Goal: Task Accomplishment & Management: Complete application form

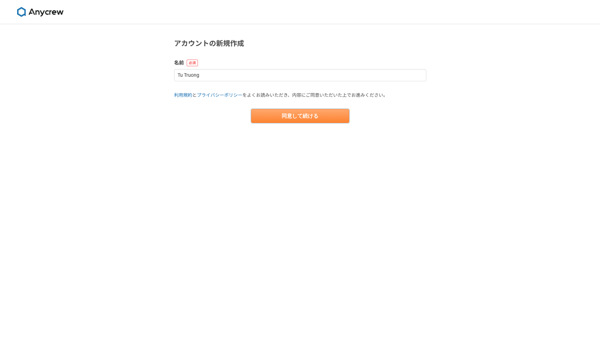
click at [271, 115] on button "同意して続ける" at bounding box center [300, 116] width 98 height 14
select select "13"
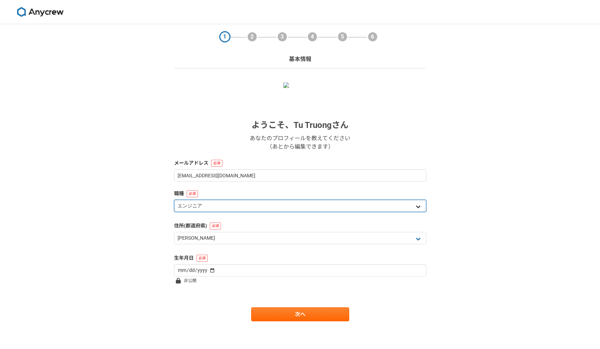
click at [222, 209] on select "エンジニア デザイナー ライター 営業 マーケティング 企画・事業開発 バックオフィス その他" at bounding box center [300, 206] width 252 height 12
click at [174, 200] on select "エンジニア デザイナー ライター 営業 マーケティング 企画・事業開発 バックオフィス その他" at bounding box center [300, 206] width 252 height 12
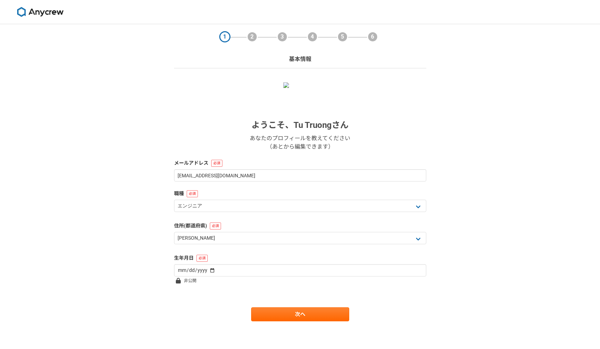
click at [128, 223] on div "1 2 3 4 5 6 基本情報 ようこそ、 Tu Truong さん あなたのプロフィールを教えてください （あとから編集できます） メールアドレス [EM…" at bounding box center [300, 186] width 600 height 325
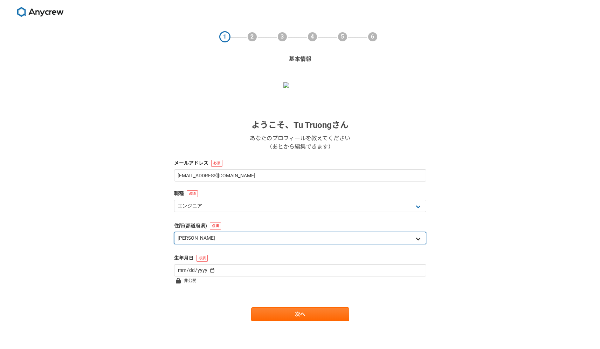
click at [212, 242] on select "北海道 [GEOGRAPHIC_DATA] [GEOGRAPHIC_DATA] [PERSON_NAME][GEOGRAPHIC_DATA] [PERSON_…" at bounding box center [300, 238] width 252 height 12
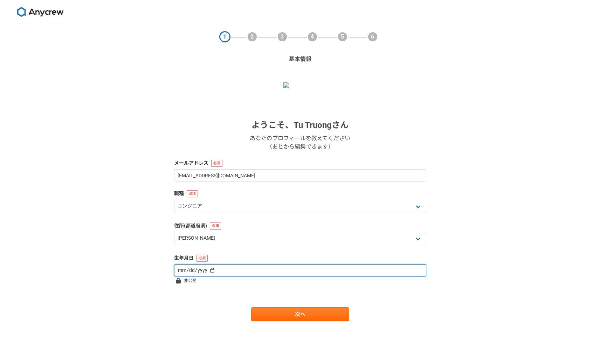
click at [191, 272] on input "date" at bounding box center [300, 270] width 252 height 12
click at [179, 267] on input "date" at bounding box center [300, 270] width 252 height 12
click at [179, 268] on input "date" at bounding box center [300, 270] width 252 height 12
type input "[DATE]"
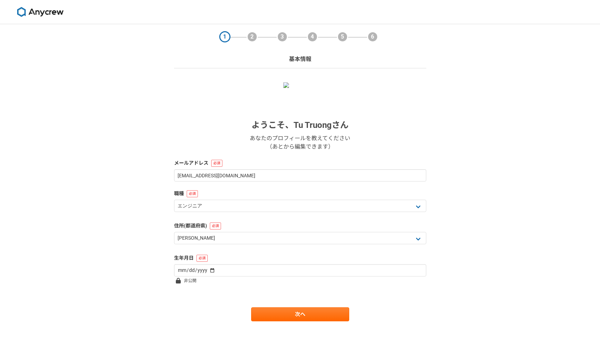
click at [214, 299] on form "ようこそ、 Tu Truong さん あなたのプロフィールを教えてください （あとから編集できます） メールアドレス [EMAIL_ADDRESS][DOMA…" at bounding box center [300, 201] width 252 height 239
click at [260, 313] on link "次へ" at bounding box center [300, 314] width 98 height 14
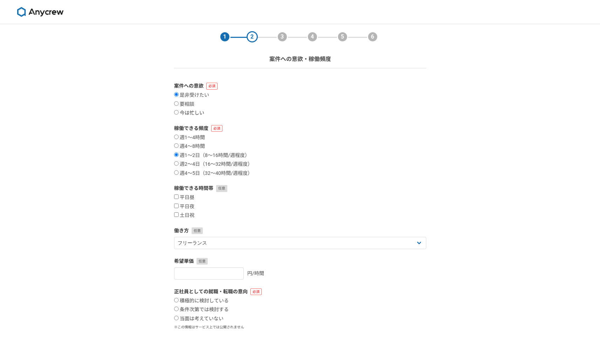
click at [190, 114] on label "今は忙しい" at bounding box center [189, 113] width 30 height 6
click at [179, 114] on input "今は忙しい" at bounding box center [176, 112] width 5 height 5
radio input "true"
click at [201, 93] on label "是非受けたい" at bounding box center [191, 95] width 35 height 6
click at [179, 93] on input "是非受けたい" at bounding box center [176, 94] width 5 height 5
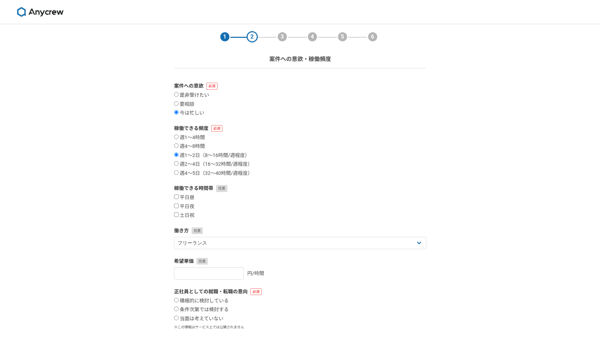
radio input "true"
click at [191, 163] on label "週2〜4日（16〜32時間/週程度）" at bounding box center [213, 164] width 78 height 6
click at [179, 163] on input "週2〜4日（16〜32時間/週程度）" at bounding box center [176, 163] width 5 height 5
radio input "true"
click at [177, 206] on input "平日夜" at bounding box center [176, 206] width 5 height 5
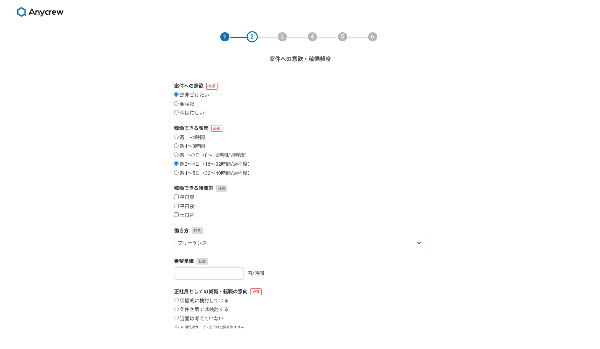
checkbox input "true"
click at [177, 217] on input "土日祝" at bounding box center [176, 214] width 5 height 5
checkbox input "true"
click at [177, 201] on div "平日昼 平日夜 土日祝" at bounding box center [300, 206] width 252 height 24
click at [177, 198] on input "平日昼" at bounding box center [176, 196] width 5 height 5
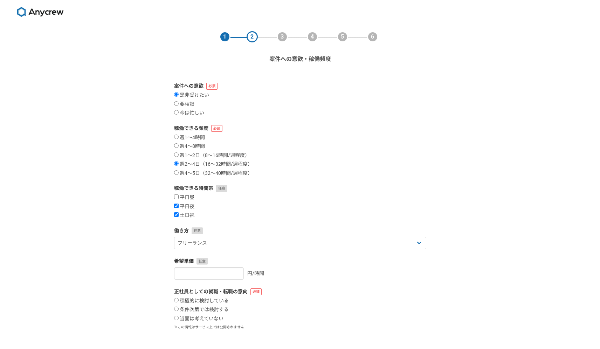
checkbox input "true"
click at [137, 204] on div "1 2 3 4 5 6 案件への意欲・稼働頻度 案件への意欲 是非受けたい 要相談 今は忙しい 稼働できる頻度 週1〜4時間 週4〜8時間 週1〜2日（8〜1…" at bounding box center [300, 209] width 600 height 370
click at [196, 246] on select "フリーランス 副業 その他" at bounding box center [300, 243] width 252 height 12
select select "sidejob"
click at [174, 237] on select "フリーランス 副業 その他" at bounding box center [300, 243] width 252 height 12
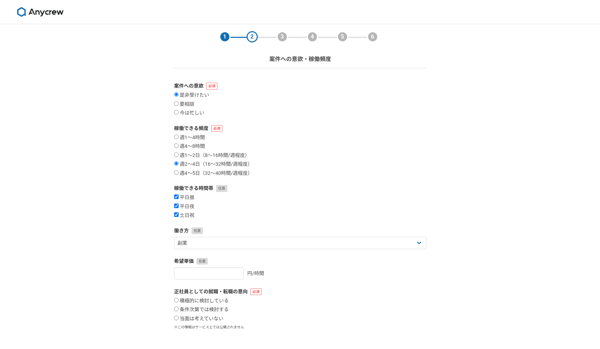
click at [138, 242] on div "1 2 3 4 5 6 案件への意欲・稼働頻度 案件への意欲 是非受けたい 要相談 今は忙しい 稼働できる頻度 週1〜4時間 週4〜8時間 週1〜2日（8〜1…" at bounding box center [300, 209] width 600 height 370
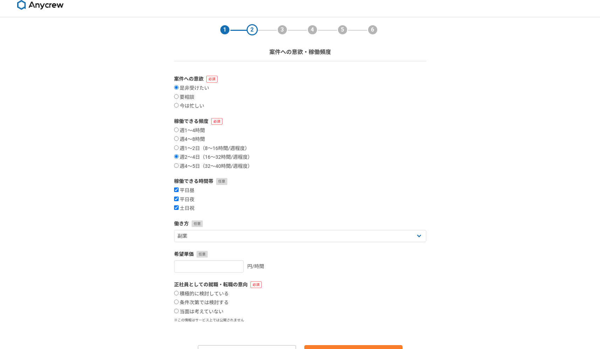
scroll to position [45, 0]
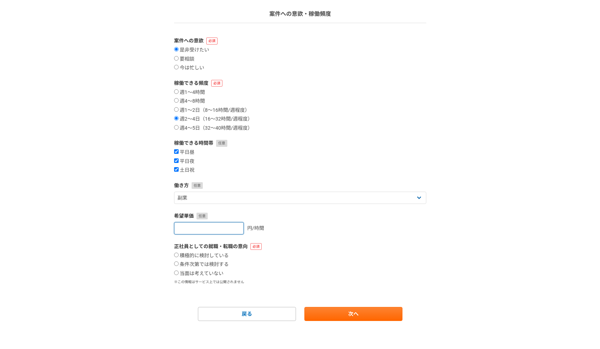
click at [188, 229] on input "number" at bounding box center [209, 228] width 70 height 12
type input "6000"
click at [145, 210] on div "1 2 3 4 5 6 案件への意欲・稼働頻度 案件への意欲 是非受けたい 要相談 今は忙しい 稼働できる頻度 週1〜4時間 週4〜8時間 週1〜2日（8〜1…" at bounding box center [300, 164] width 600 height 370
click at [111, 122] on div "1 2 3 4 5 6 案件への意欲・稼働頻度 案件への意欲 是非受けたい 要相談 今は忙しい 稼働できる頻度 週1〜4時間 週4〜8時間 週1〜2日（8〜1…" at bounding box center [300, 164] width 600 height 370
click at [178, 275] on label "当面は考えていない" at bounding box center [198, 274] width 49 height 6
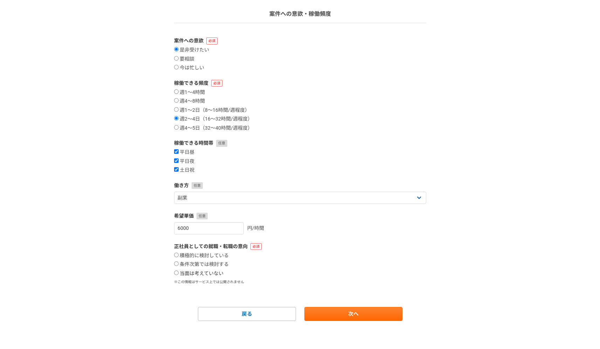
click at [178, 275] on input "当面は考えていない" at bounding box center [176, 273] width 5 height 5
radio input "true"
click at [315, 314] on link "次へ" at bounding box center [354, 314] width 98 height 14
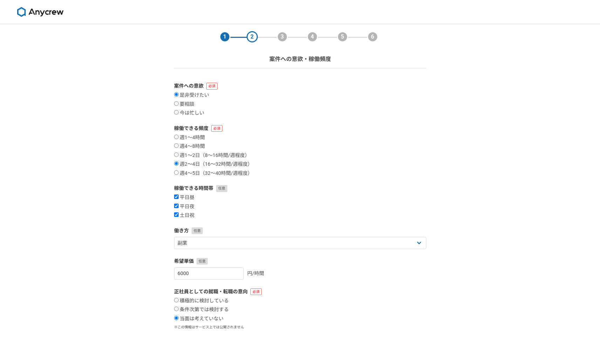
select select
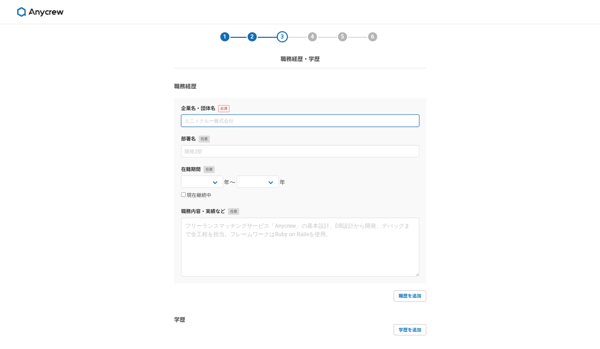
click at [227, 119] on input at bounding box center [300, 121] width 238 height 12
paste input "DataLabs, Inc."
type input "DataLabs, Inc."
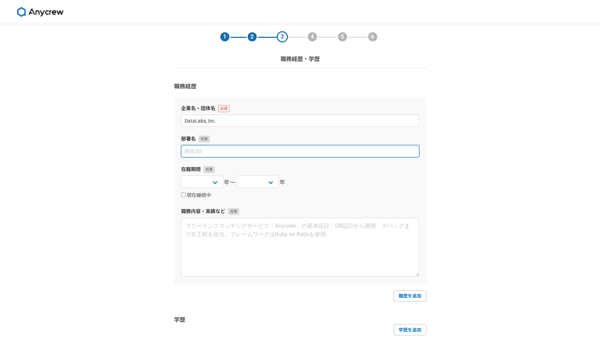
click at [226, 151] on input at bounding box center [300, 151] width 238 height 12
type input "`"
type input "開発部"
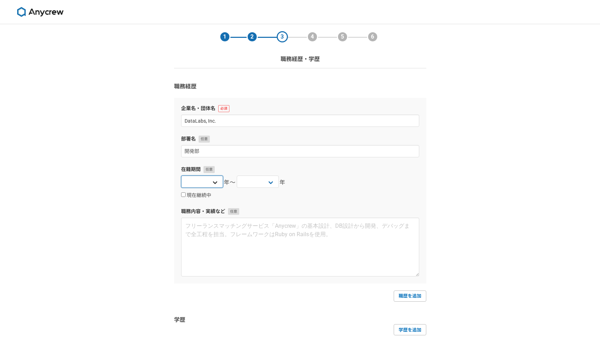
click at [206, 181] on select "[DATE] [DATE] [DATE] [DATE] [DATE] [DATE] [DATE] [DATE] [DATE] [DATE] [DATE] [D…" at bounding box center [202, 182] width 42 height 12
click at [218, 179] on select "[DATE] [DATE] [DATE] [DATE] [DATE] [DATE] [DATE] [DATE] [DATE] [DATE] [DATE] [D…" at bounding box center [202, 182] width 42 height 12
select select "2022"
click at [181, 176] on select "[DATE] [DATE] [DATE] [DATE] [DATE] [DATE] [DATE] [DATE] [DATE] [DATE] [DATE] [D…" at bounding box center [202, 182] width 42 height 12
click at [254, 186] on select "[DATE] [DATE] [DATE] [DATE] [DATE] [DATE] [DATE] [DATE] [DATE] [DATE] [DATE] [D…" at bounding box center [258, 182] width 42 height 12
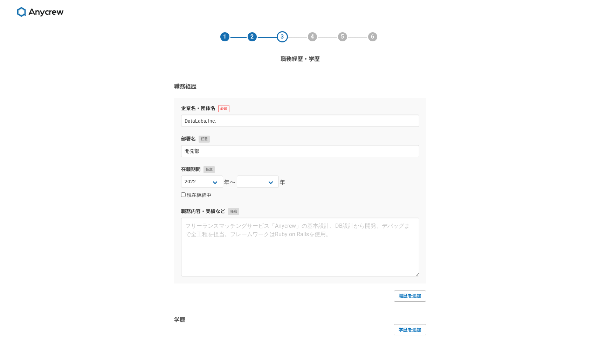
click at [194, 196] on label "現在継続中" at bounding box center [196, 195] width 30 height 6
click at [186, 196] on input "現在継続中" at bounding box center [183, 194] width 5 height 5
checkbox input "true"
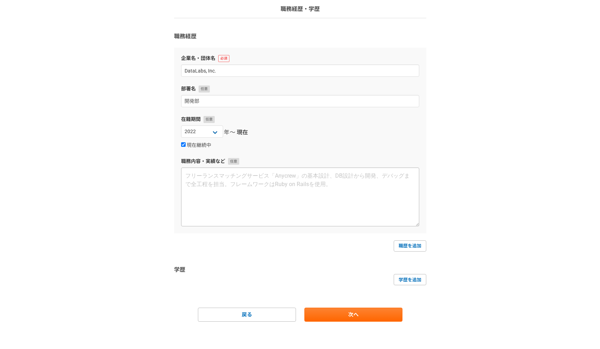
scroll to position [51, 0]
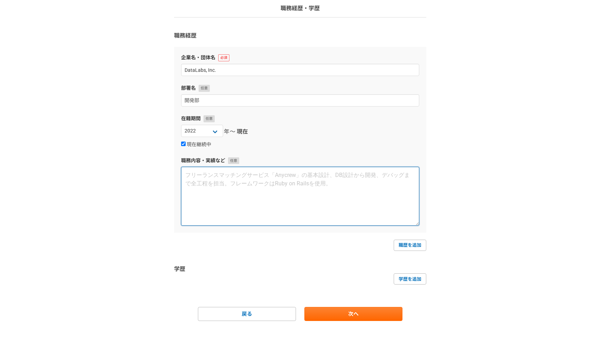
click at [314, 187] on textarea at bounding box center [300, 196] width 238 height 59
drag, startPoint x: 284, startPoint y: 172, endPoint x: 241, endPoint y: 177, distance: 43.3
click at [241, 177] on textarea "フロントエンド開発、UI／UXディザイン" at bounding box center [300, 196] width 238 height 59
click at [279, 178] on textarea "フロントエンド開発、UI／UXディザイン" at bounding box center [300, 196] width 238 height 59
click at [292, 174] on textarea "フロントエンド開発、UI／UXディザイン" at bounding box center [300, 196] width 238 height 59
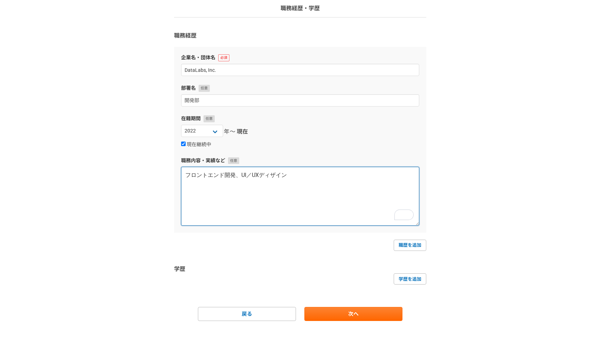
click at [242, 175] on textarea "フロントエンド開発、UI／UXディザイン" at bounding box center [300, 196] width 238 height 59
paste textarea "/UXデ"
type textarea "フロントエンド開発、UI/UXデザイン"
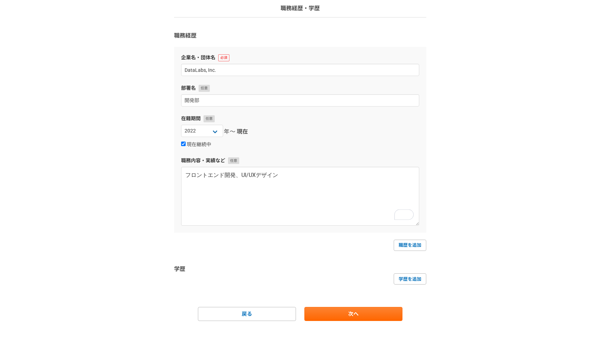
click at [133, 166] on div "1 2 3 4 5 6 職務経歴・学歴 職務経歴 企業名・団体名 DataLabs, Inc. 部署名 開発部 在籍期間 [DATE] [DATE] [DAT…" at bounding box center [300, 161] width 600 height 376
click at [417, 249] on link "職歴を追加" at bounding box center [410, 245] width 33 height 11
select select
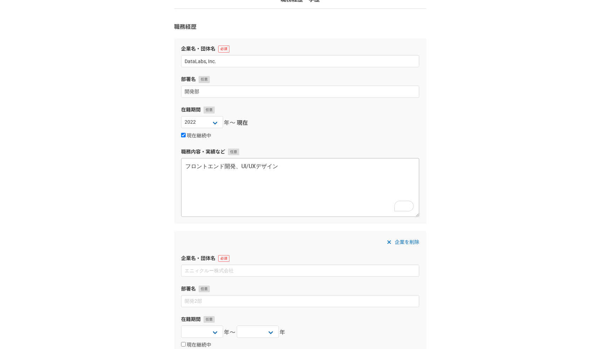
scroll to position [60, 0]
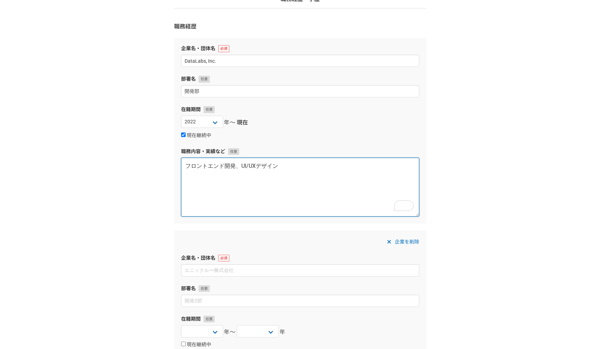
drag, startPoint x: 234, startPoint y: 169, endPoint x: 165, endPoint y: 167, distance: 69.0
click at [165, 167] on div "1 2 3 4 5 6 職務経歴・学歴 職務経歴 企業名・団体名 DataLabs, Inc. 部署名 開発部 在籍期間 [DATE] [DATE] [DAT…" at bounding box center [300, 256] width 600 height 585
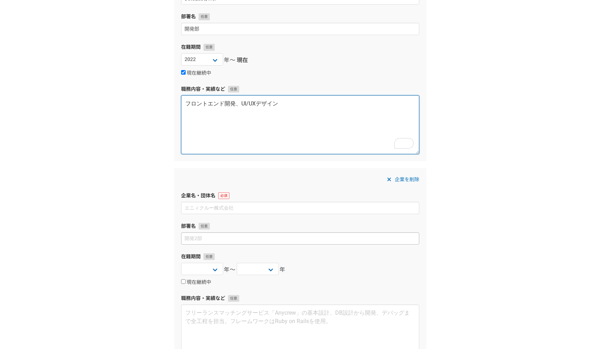
scroll to position [142, 0]
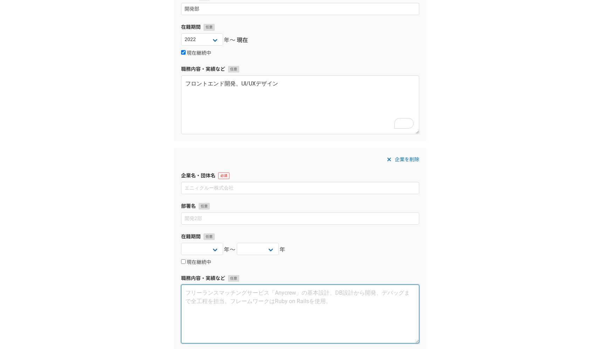
click at [200, 302] on textarea at bounding box center [300, 314] width 238 height 59
paste textarea "フロントエンド開発"
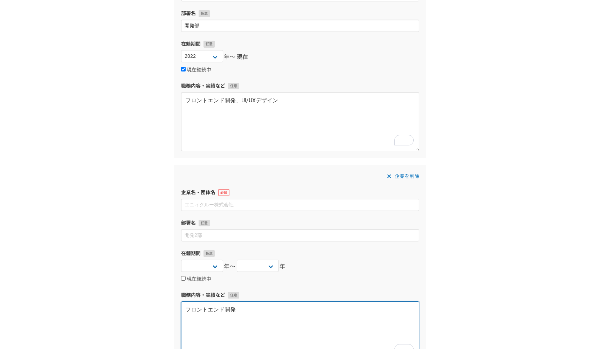
scroll to position [124, 0]
type textarea "フロントエンド開発"
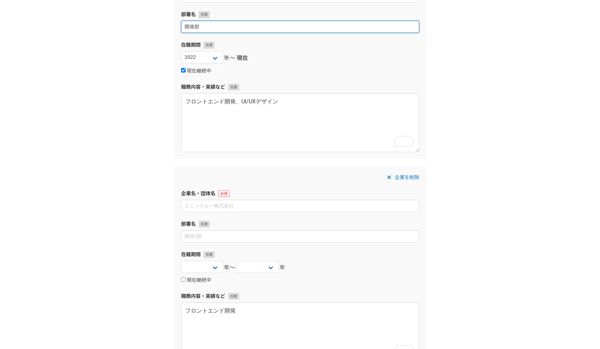
click at [210, 30] on input "開発部" at bounding box center [300, 27] width 238 height 12
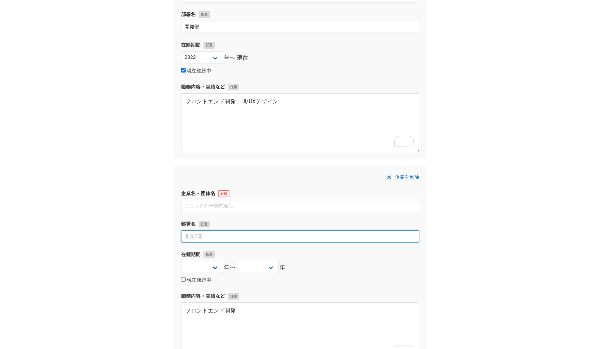
click at [196, 232] on input at bounding box center [300, 236] width 238 height 12
paste input "開発部"
type input "開発部"
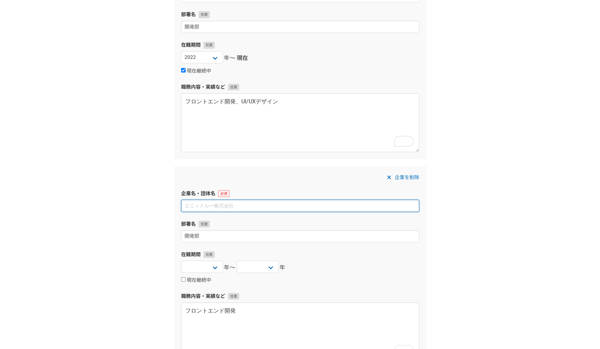
click at [206, 203] on input at bounding box center [300, 206] width 238 height 12
click at [102, 163] on div "1 2 3 4 5 6 職務経歴・学歴 職務経歴 企業名・団体名 DataLabs, Inc. 部署名 開発部 在籍期間 [DATE] [DATE] [DAT…" at bounding box center [300, 192] width 600 height 585
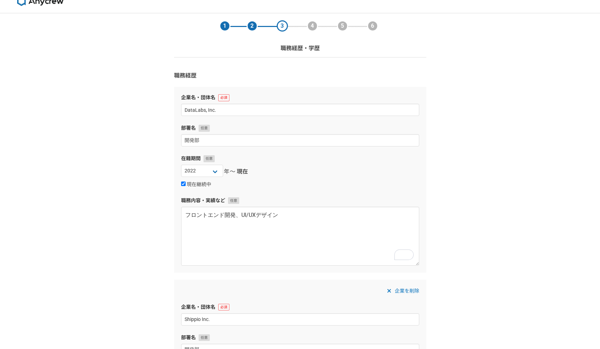
scroll to position [60, 0]
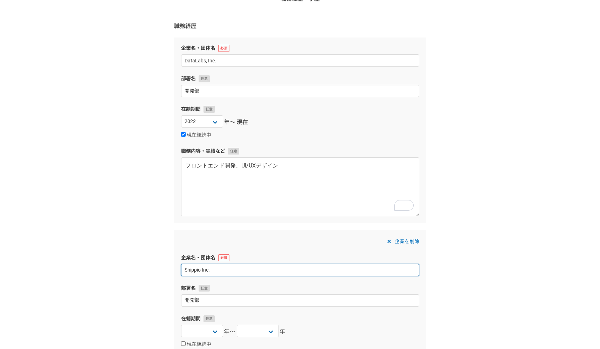
click at [201, 269] on input "Shippio Inc." at bounding box center [300, 270] width 238 height 12
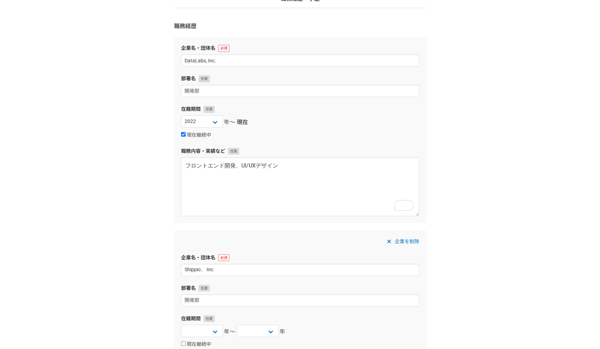
click at [112, 240] on div "1 2 3 4 5 6 職務経歴・学歴 職務経歴 企業名・団体名 DataLabs, Inc. 部署名 開発部 在籍期間 [DATE] [DATE] [DAT…" at bounding box center [300, 256] width 600 height 585
click at [207, 272] on input "Shippio、 Inc." at bounding box center [300, 270] width 238 height 12
type input "Shippio, Inc."
click at [106, 235] on div "1 2 3 4 5 6 職務経歴・学歴 職務経歴 企業名・団体名 DataLabs, Inc. 部署名 開発部 在籍期間 [DATE] [DATE] [DAT…" at bounding box center [300, 256] width 600 height 585
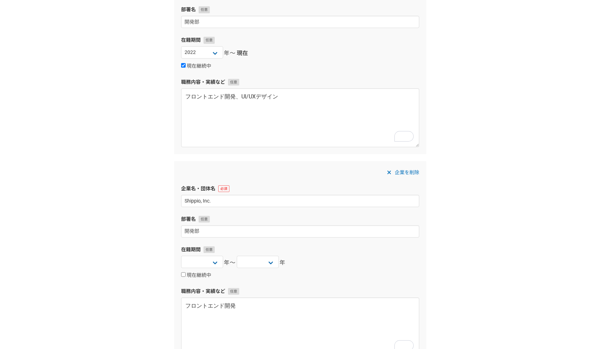
scroll to position [168, 0]
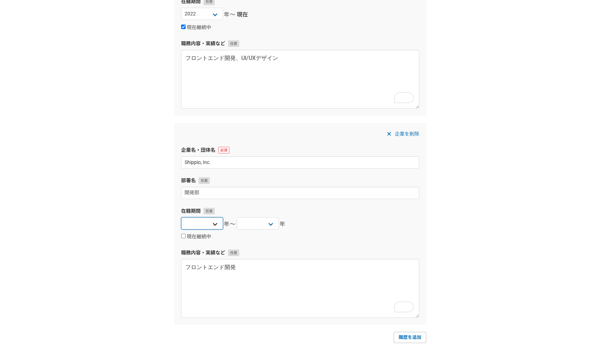
click at [204, 227] on select "[DATE] [DATE] [DATE] [DATE] [DATE] [DATE] [DATE] [DATE] [DATE] [DATE] [DATE] [D…" at bounding box center [202, 223] width 42 height 12
select select "2021"
click at [181, 217] on select "[DATE] [DATE] [DATE] [DATE] [DATE] [DATE] [DATE] [DATE] [DATE] [DATE] [DATE] [D…" at bounding box center [202, 223] width 42 height 12
click at [252, 225] on select "[DATE] [DATE] [DATE] [DATE] [DATE] [DATE] [DATE] [DATE] [DATE] [DATE] [DATE] [D…" at bounding box center [258, 223] width 42 height 12
select select "2022"
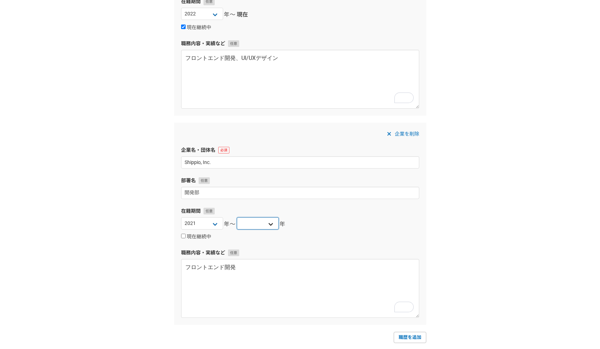
click at [237, 217] on select "[DATE] [DATE] [DATE] [DATE] [DATE] [DATE] [DATE] [DATE] [DATE] [DATE] [DATE] [D…" at bounding box center [258, 223] width 42 height 12
click at [122, 165] on div "1 2 3 4 5 6 職務経歴・学歴 職務経歴 企業名・団体名 DataLabs, Inc. 部署名 開発部 在籍期間 [DATE] [DATE] [DAT…" at bounding box center [300, 148] width 600 height 585
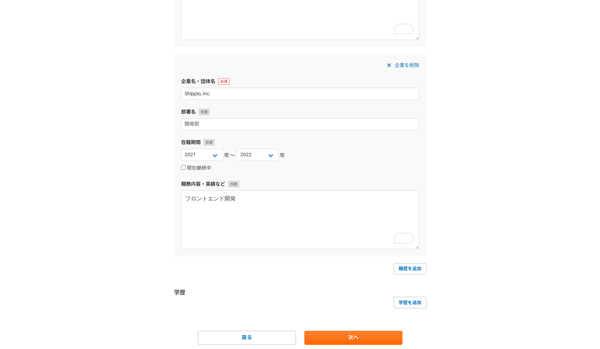
scroll to position [260, 0]
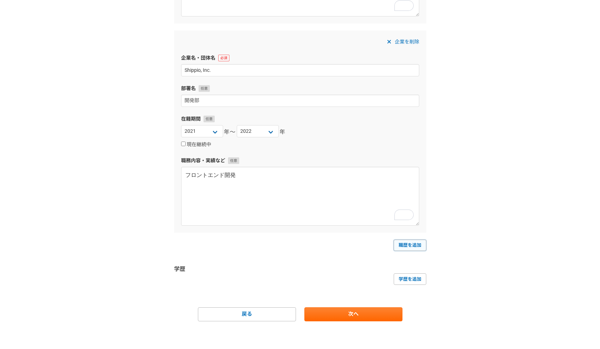
click at [398, 248] on link "職歴を追加" at bounding box center [410, 245] width 33 height 11
select select
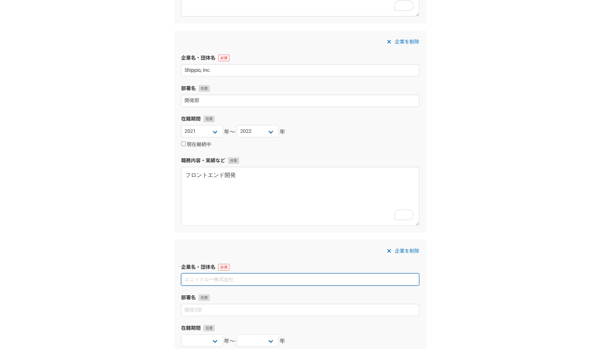
paste input "パーソルパナソニックＨＲパートナーズ（株）"
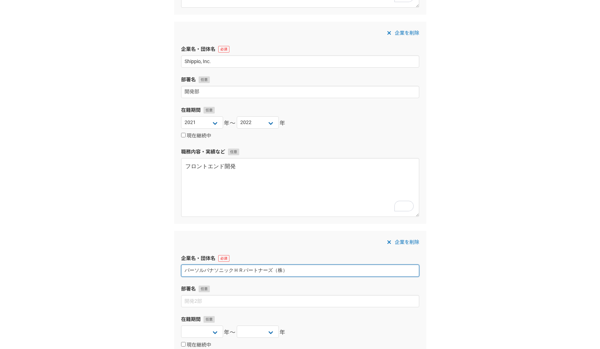
scroll to position [317, 0]
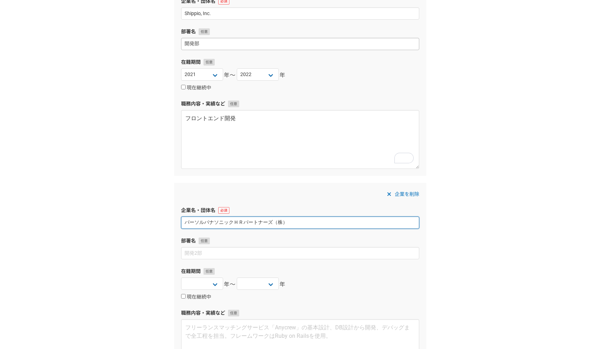
type input "パーソルパナソニックＨＲパートナーズ（株）"
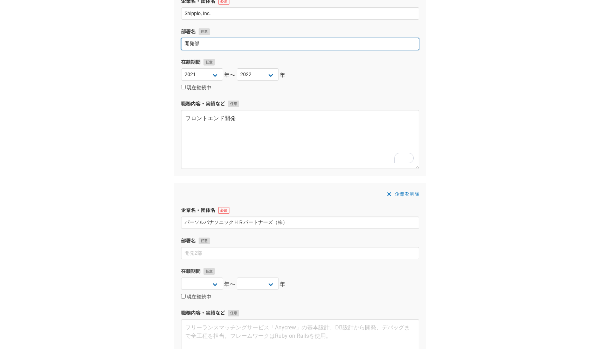
click at [210, 47] on input "開発部" at bounding box center [300, 44] width 238 height 12
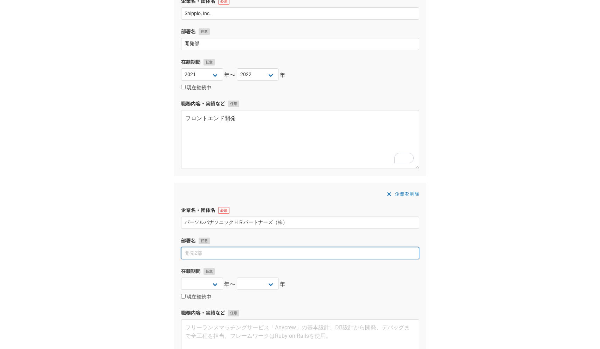
click at [232, 249] on input at bounding box center [300, 253] width 238 height 12
paste input "開発部"
type input "開発部"
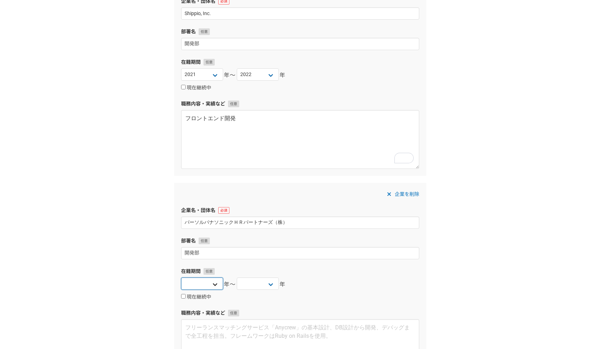
click at [206, 285] on select "[DATE] [DATE] [DATE] [DATE] [DATE] [DATE] [DATE] [DATE] [DATE] [DATE] [DATE] [D…" at bounding box center [202, 284] width 42 height 12
select select "2019"
click at [181, 278] on select "[DATE] [DATE] [DATE] [DATE] [DATE] [DATE] [DATE] [DATE] [DATE] [DATE] [DATE] [D…" at bounding box center [202, 284] width 42 height 12
click at [247, 287] on select "[DATE] [DATE] [DATE] [DATE] [DATE] [DATE] [DATE] [DATE] [DATE] [DATE] [DATE] [D…" at bounding box center [258, 284] width 42 height 12
select select "2020"
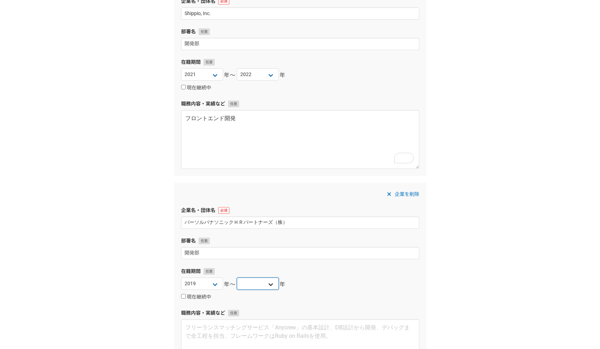
click at [237, 278] on select "[DATE] [DATE] [DATE] [DATE] [DATE] [DATE] [DATE] [DATE] [DATE] [DATE] [DATE] [D…" at bounding box center [258, 284] width 42 height 12
click at [126, 217] on div "1 2 3 4 5 6 職務経歴・学歴 職務経歴 企業名・団体名 DataLabs, Inc. 部署名 開発部 在籍期間 [DATE] [DATE] [DAT…" at bounding box center [300, 104] width 600 height 794
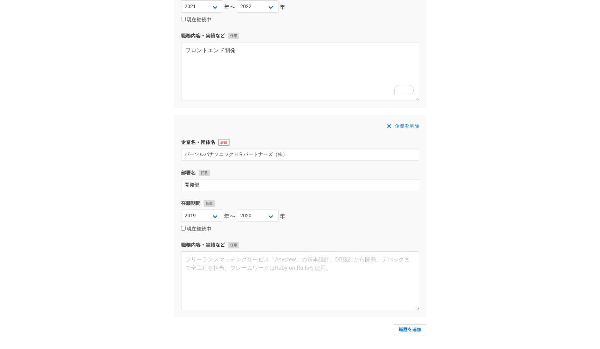
scroll to position [385, 0]
click at [409, 328] on link "職歴を追加" at bounding box center [410, 329] width 33 height 11
select select
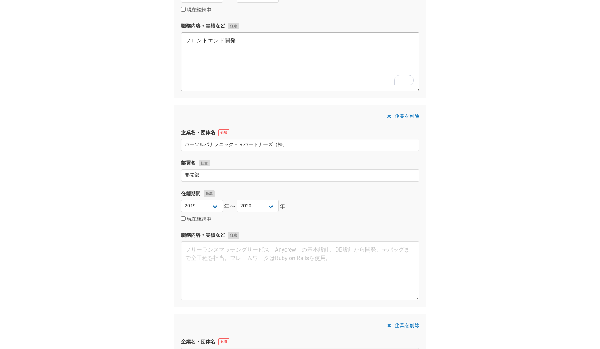
scroll to position [377, 0]
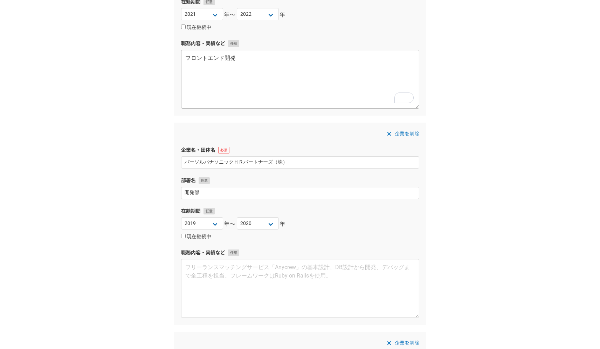
type input "Hyakusenrenma Co., Ltd ([GEOGRAPHIC_DATA])"
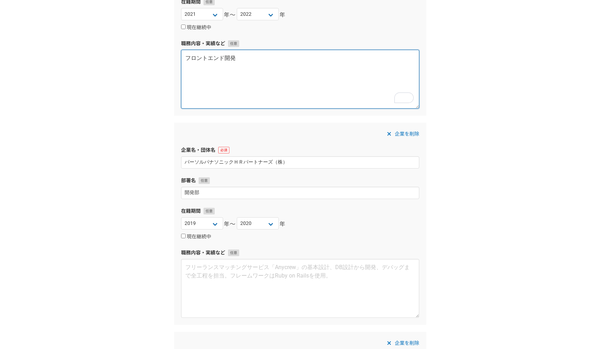
drag, startPoint x: 233, startPoint y: 59, endPoint x: 158, endPoint y: 53, distance: 75.2
click at [158, 53] on div "1 2 3 4 5 6 職務経歴・学歴 職務経歴 企業名・団体名 DataLabs, Inc. 部署名 開発部 在籍期間 [DATE] [DATE] [DAT…" at bounding box center [300, 149] width 600 height 1004
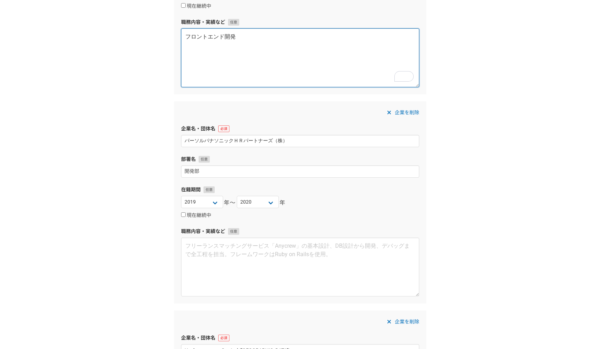
scroll to position [441, 0]
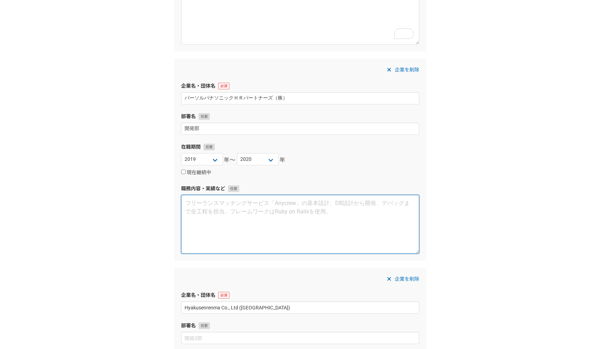
click at [213, 214] on textarea at bounding box center [300, 224] width 238 height 59
paste textarea "フロントエンド開発"
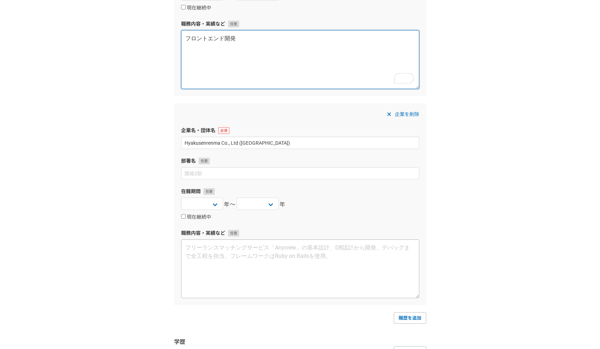
scroll to position [642, 0]
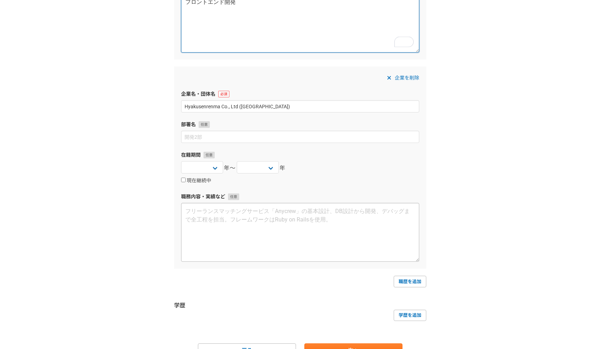
type textarea "フロントエンド開発"
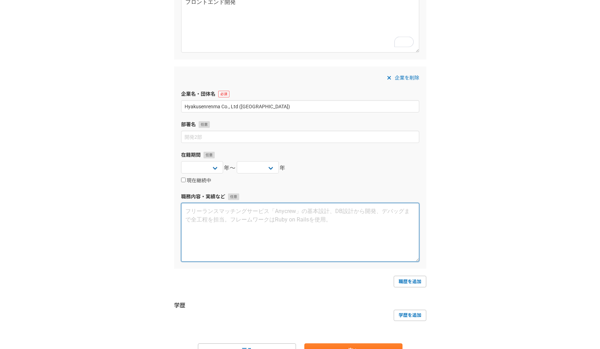
click at [216, 234] on textarea at bounding box center [300, 232] width 238 height 59
paste textarea "フロントエンド開発"
type textarea "フロントエンド開発"
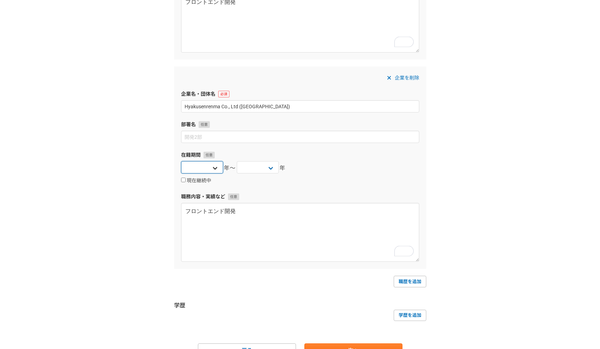
click at [197, 168] on select "[DATE] [DATE] [DATE] [DATE] [DATE] [DATE] [DATE] [DATE] [DATE] [DATE] [DATE] [D…" at bounding box center [202, 167] width 42 height 12
select select "2018"
click at [181, 161] on select "[DATE] [DATE] [DATE] [DATE] [DATE] [DATE] [DATE] [DATE] [DATE] [DATE] [DATE] [D…" at bounding box center [202, 167] width 42 height 12
click at [244, 171] on select "[DATE] [DATE] [DATE] [DATE] [DATE] [DATE] [DATE] [DATE] [DATE] [DATE] [DATE] [D…" at bounding box center [258, 167] width 42 height 12
select select "2019"
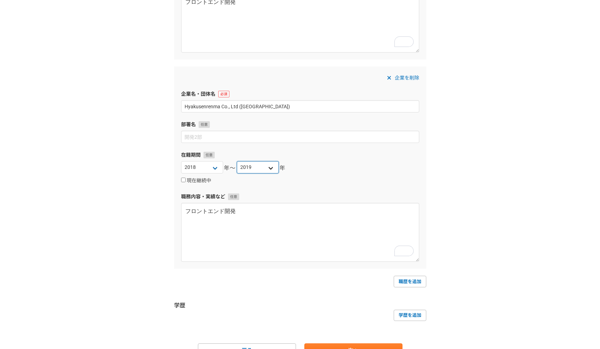
click at [237, 161] on select "[DATE] [DATE] [DATE] [DATE] [DATE] [DATE] [DATE] [DATE] [DATE] [DATE] [DATE] [D…" at bounding box center [258, 167] width 42 height 12
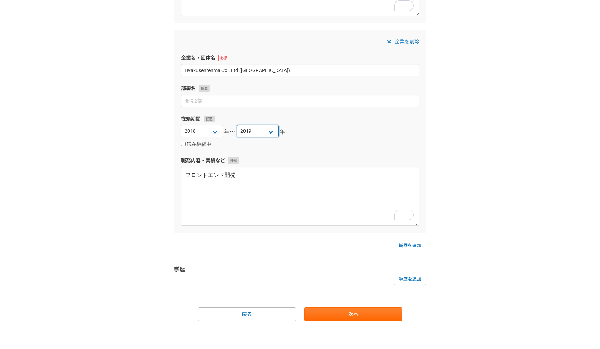
scroll to position [679, 0]
click at [398, 242] on link "職歴を追加" at bounding box center [410, 244] width 33 height 11
select select
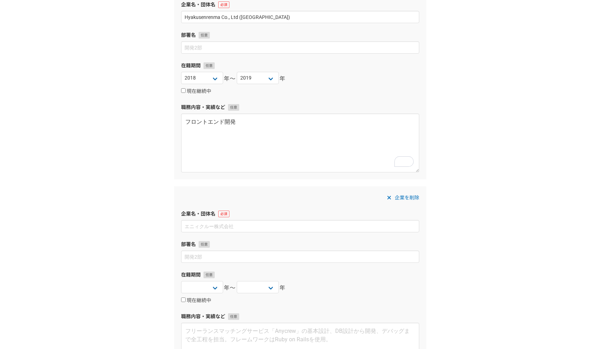
scroll to position [732, 0]
type input "[PERSON_NAME] [GEOGRAPHIC_DATA]"
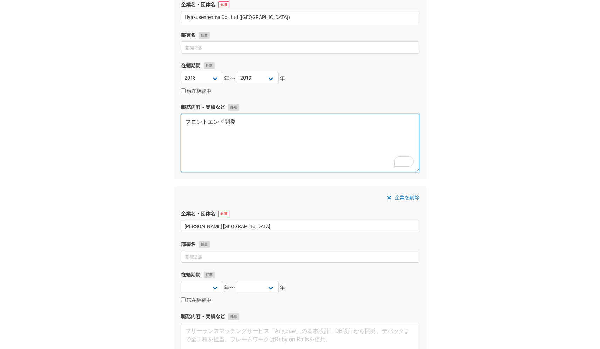
click at [257, 121] on textarea "フロントエンド開発" at bounding box center [300, 143] width 238 height 59
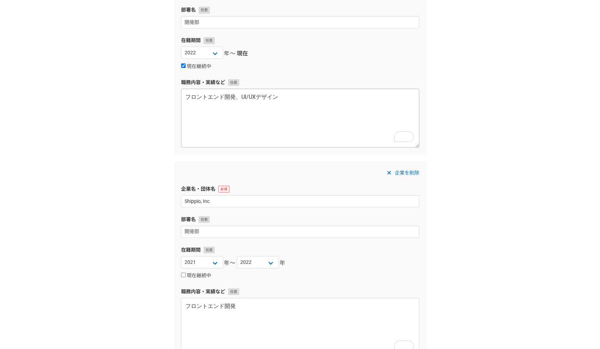
scroll to position [125, 0]
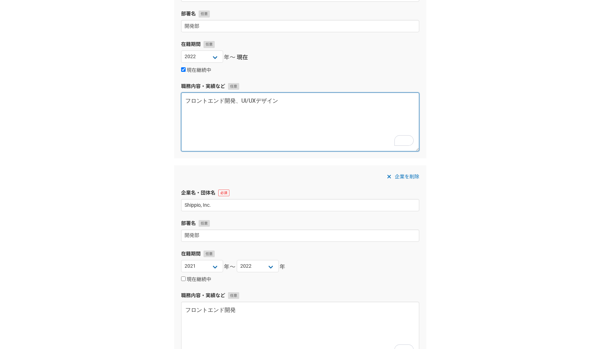
click at [271, 101] on textarea "フロントエンド開発、UI/UXデザイン" at bounding box center [300, 122] width 238 height 59
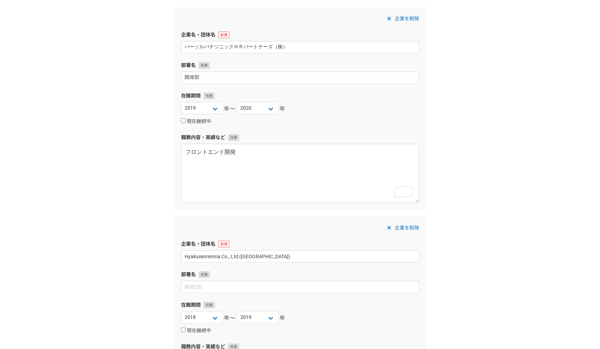
scroll to position [584, 0]
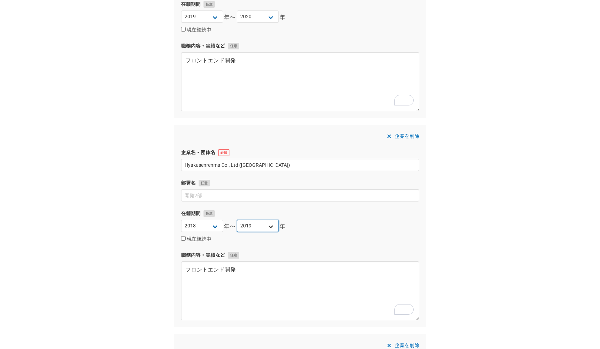
click at [243, 226] on select "[DATE] [DATE] [DATE] [DATE] [DATE] [DATE] [DATE] [DATE] [DATE] [DATE] [DATE] [D…" at bounding box center [258, 226] width 42 height 12
click at [238, 225] on select "[DATE] [DATE] [DATE] [DATE] [DATE] [DATE] [DATE] [DATE] [DATE] [DATE] [DATE] [D…" at bounding box center [258, 226] width 42 height 12
select select "2018"
click at [237, 220] on select "[DATE] [DATE] [DATE] [DATE] [DATE] [DATE] [DATE] [DATE] [DATE] [DATE] [DATE] [D…" at bounding box center [258, 226] width 42 height 12
click at [118, 220] on div "1 2 3 4 5 6 職務経歴・学歴 職務経歴 企業名・団体名 DataLabs, Inc. 部署名 開発部 在籍期間 [DATE] [DATE] [DAT…" at bounding box center [300, 46] width 600 height 1213
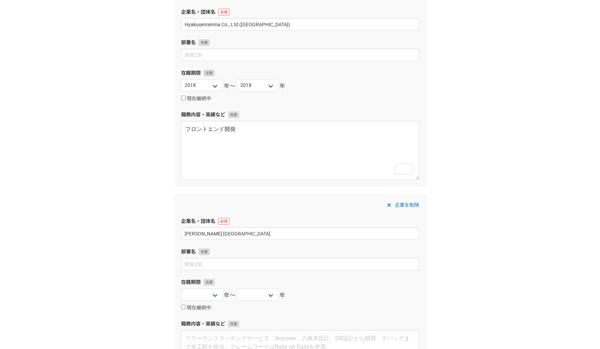
scroll to position [733, 0]
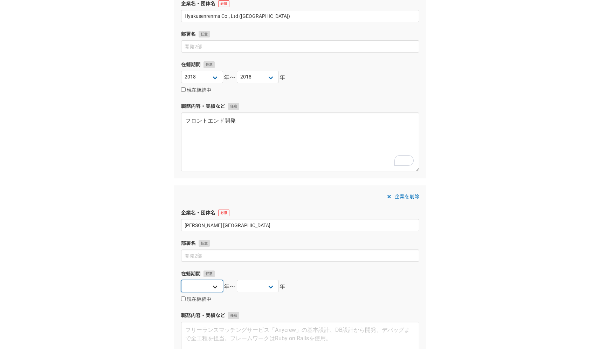
click at [221, 288] on select "[DATE] [DATE] [DATE] [DATE] [DATE] [DATE] [DATE] [DATE] [DATE] [DATE] [DATE] [D…" at bounding box center [202, 286] width 42 height 12
select select "2012"
click at [181, 280] on select "[DATE] [DATE] [DATE] [DATE] [DATE] [DATE] [DATE] [DATE] [DATE] [DATE] [DATE] [D…" at bounding box center [202, 286] width 42 height 12
click at [256, 288] on select "[DATE] [DATE] [DATE] [DATE] [DATE] [DATE] [DATE] [DATE] [DATE] [DATE] [DATE] [D…" at bounding box center [258, 286] width 42 height 12
select select "2018"
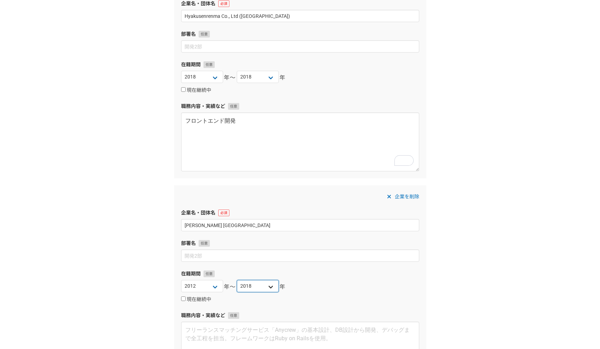
click at [237, 280] on select "[DATE] [DATE] [DATE] [DATE] [DATE] [DATE] [DATE] [DATE] [DATE] [DATE] [DATE] [D…" at bounding box center [258, 286] width 42 height 12
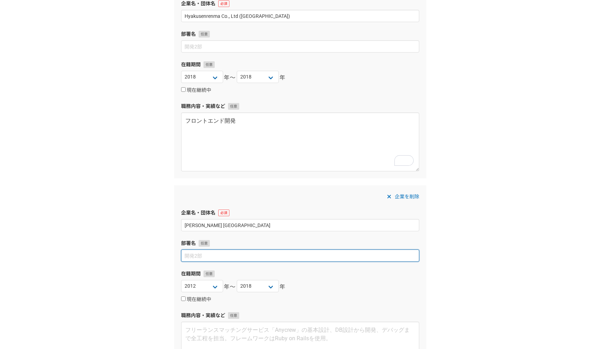
click at [202, 259] on input at bounding box center [300, 256] width 238 height 12
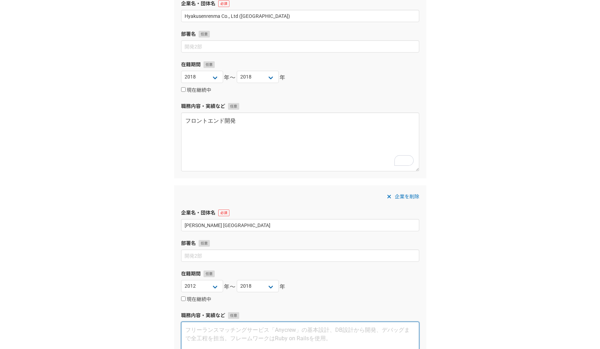
click at [198, 326] on textarea at bounding box center [300, 351] width 238 height 59
paste textarea "フロントエンド開発、UI/UXデザイン"
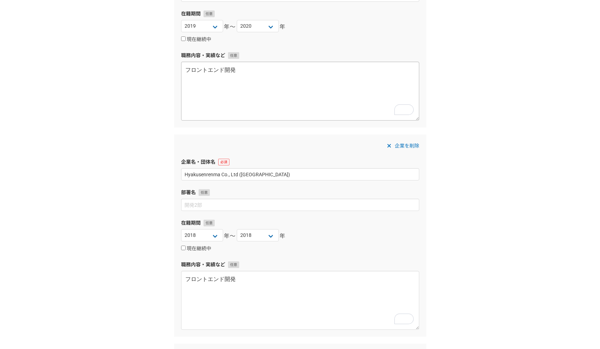
scroll to position [555, 0]
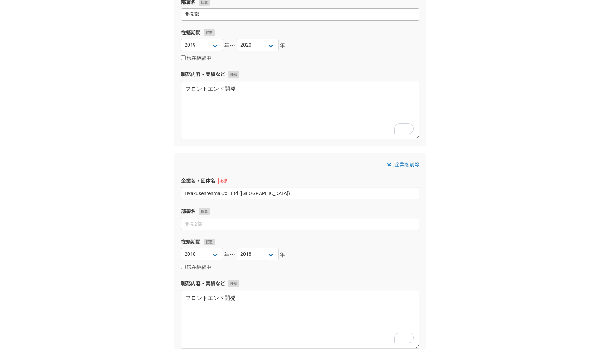
type textarea "フロントエンド開発、UI/UXデザイン"
click at [217, 16] on input "開発部" at bounding box center [300, 14] width 238 height 12
click at [206, 225] on input at bounding box center [300, 224] width 238 height 12
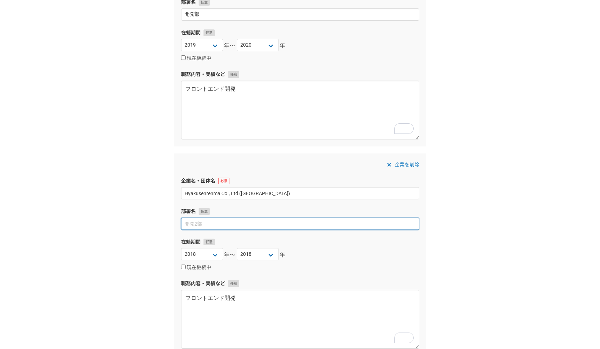
click at [206, 225] on input at bounding box center [300, 224] width 238 height 12
paste input "開発部"
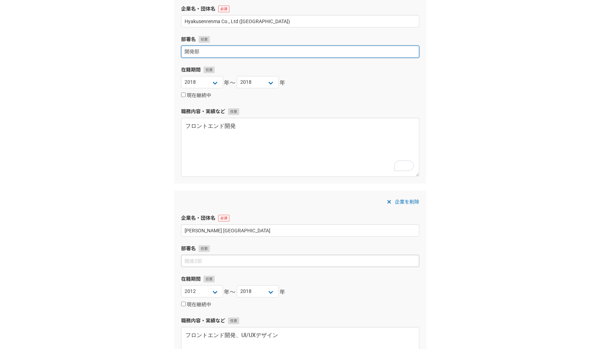
scroll to position [740, 0]
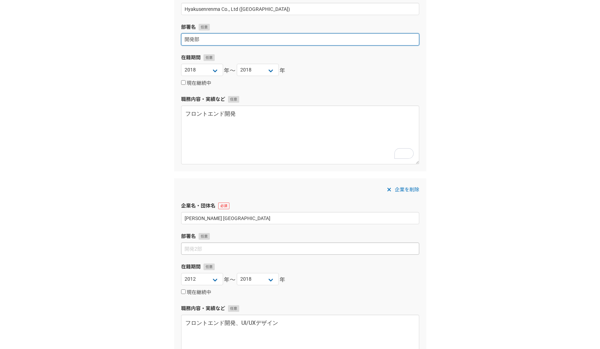
type input "開発部"
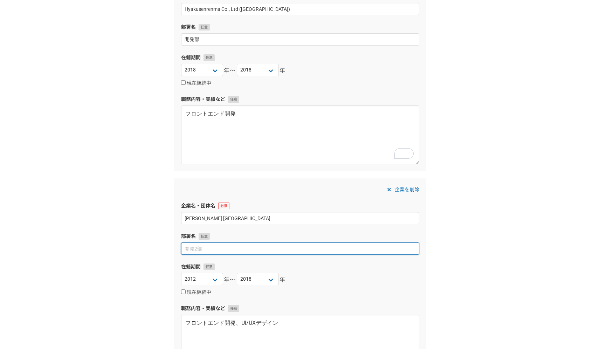
click at [211, 254] on input at bounding box center [300, 248] width 238 height 12
paste input "開発部"
type input "開発部"
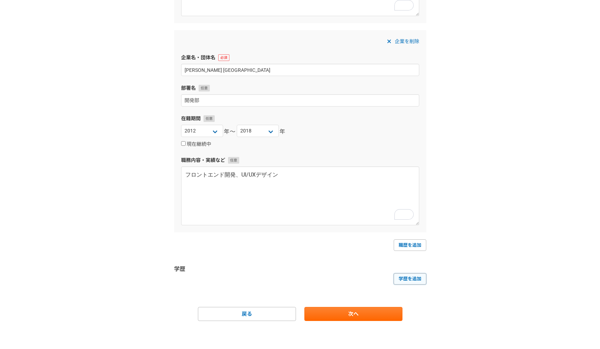
click at [395, 279] on link "学歴を追加" at bounding box center [410, 278] width 33 height 11
select select
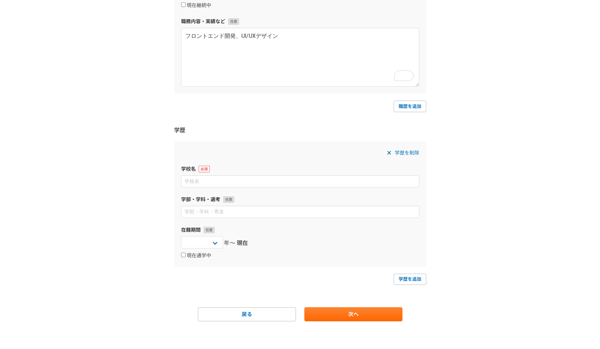
scroll to position [1027, 0]
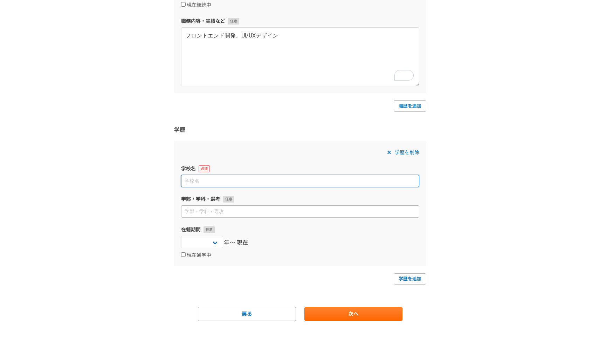
paste input "VNUHCM - University of Science"
type input "VNUHCM - University of Science"
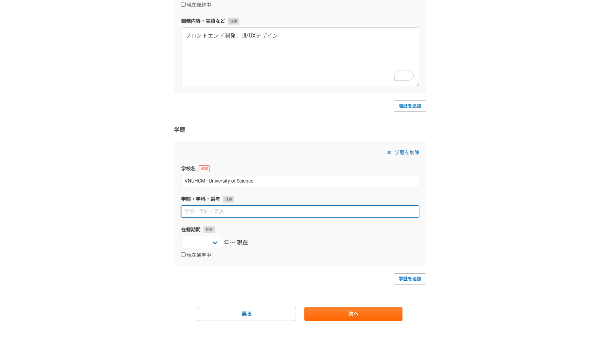
click at [187, 211] on input at bounding box center [300, 211] width 238 height 12
click at [250, 211] on input at bounding box center [300, 211] width 238 height 12
type input "`"
type input "Software Science"
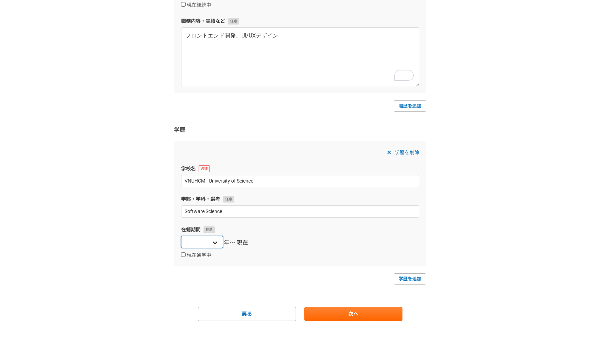
click at [206, 246] on select "[DATE] [DATE] [DATE] [DATE] [DATE] [DATE] [DATE] [DATE] [DATE] [DATE] [DATE] [D…" at bounding box center [202, 242] width 42 height 12
click at [344, 312] on link "次へ" at bounding box center [354, 314] width 98 height 14
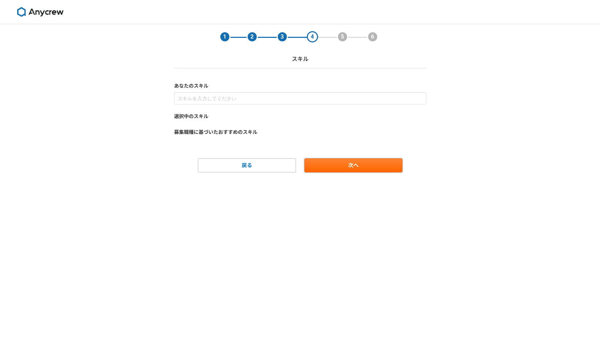
scroll to position [0, 0]
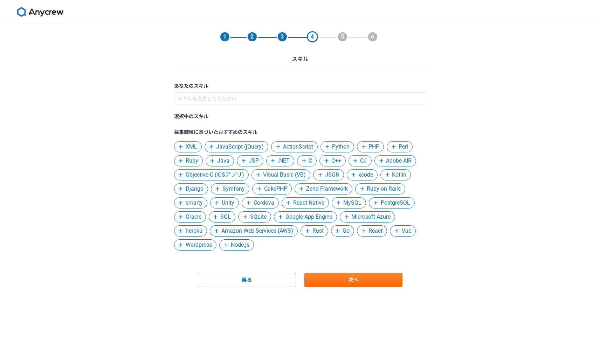
click at [257, 149] on span "JavaScript (jQuery)" at bounding box center [240, 147] width 48 height 8
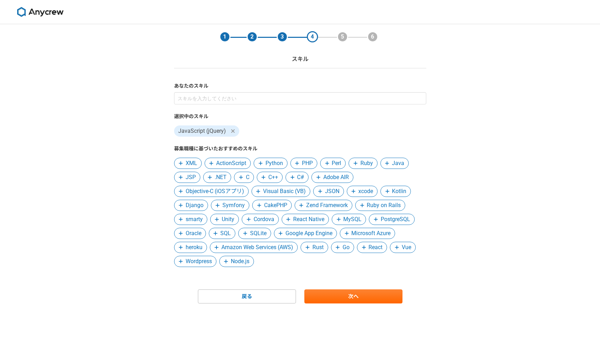
click at [189, 166] on span "XML" at bounding box center [192, 163] width 12 height 8
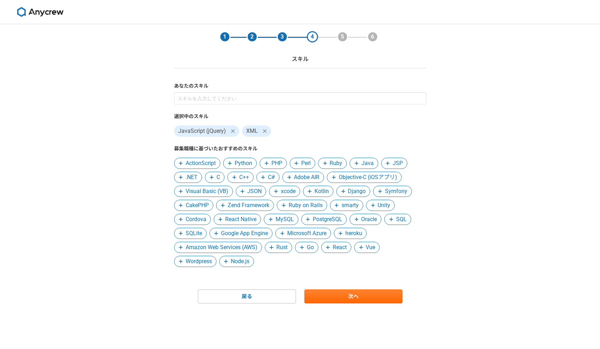
click at [274, 178] on span "C#" at bounding box center [271, 177] width 7 height 8
click at [261, 190] on span "JSON" at bounding box center [254, 191] width 14 height 8
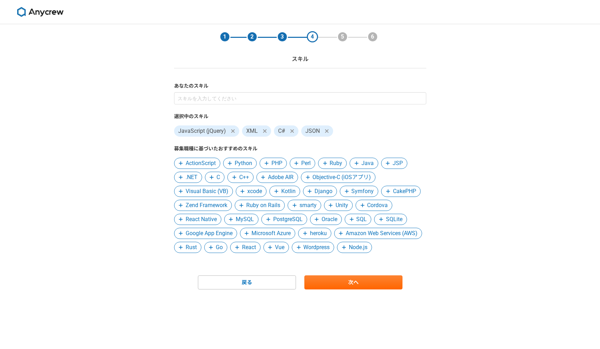
click at [256, 250] on span "React" at bounding box center [249, 247] width 14 height 8
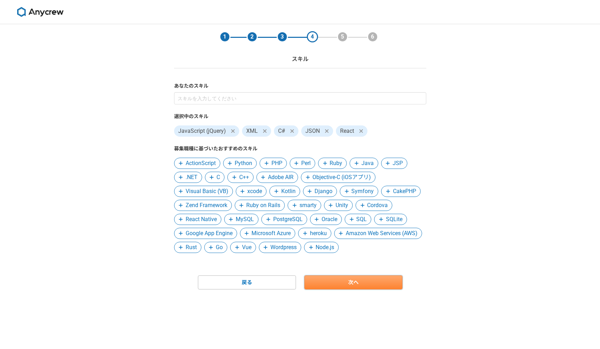
click at [325, 289] on link "次へ" at bounding box center [354, 282] width 98 height 14
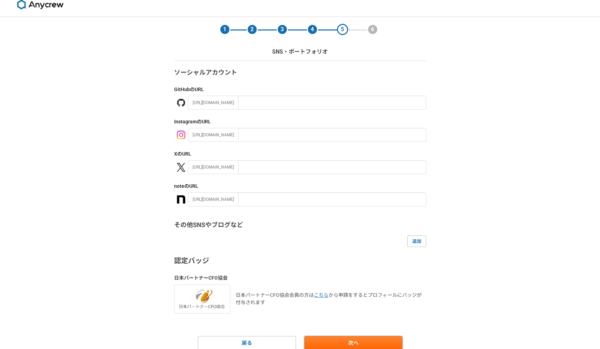
scroll to position [36, 0]
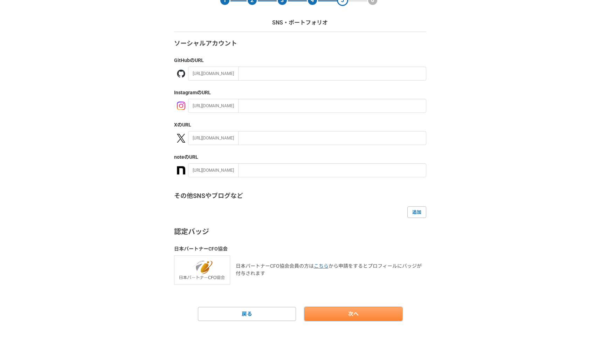
click at [351, 313] on link "次へ" at bounding box center [354, 314] width 98 height 14
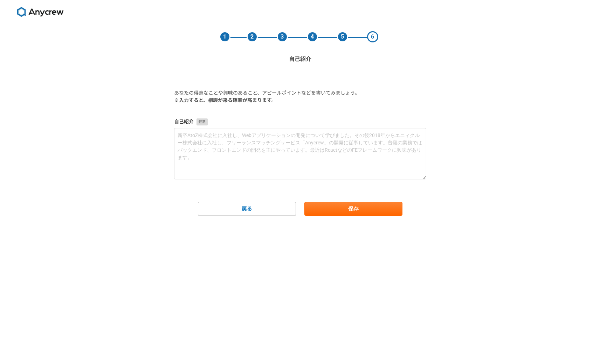
scroll to position [0, 0]
drag, startPoint x: 177, startPoint y: 123, endPoint x: 190, endPoint y: 123, distance: 13.3
click at [190, 123] on label "自己紹介" at bounding box center [300, 121] width 252 height 7
click at [191, 123] on label "自己紹介" at bounding box center [300, 121] width 252 height 7
drag, startPoint x: 193, startPoint y: 124, endPoint x: 171, endPoint y: 123, distance: 22.4
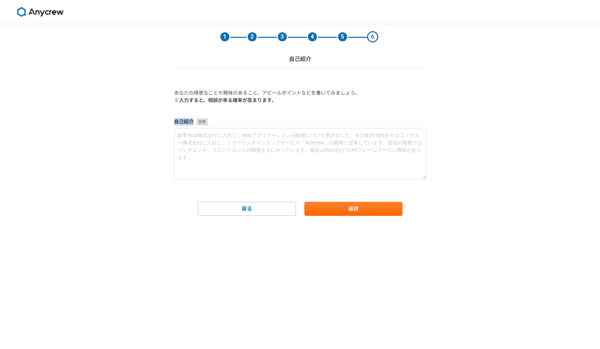
click at [171, 123] on section "1 2 3 4 5 6 自己紹介 あなたの得意なことや興味のあること、アピールポイントなどを書いてみましょう。 ※入力すると、相談が来る確率が高まります。 自…" at bounding box center [300, 120] width 266 height 192
copy label "自己紹介"
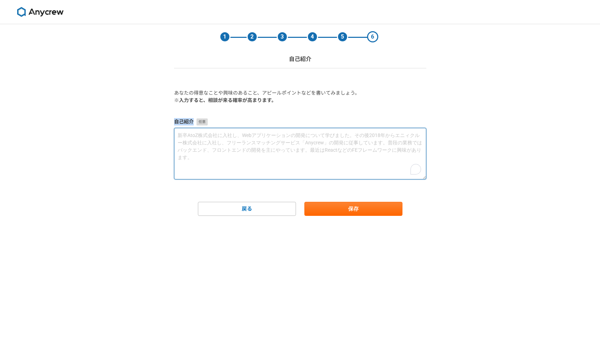
click at [214, 133] on textarea "To enrich screen reader interactions, please activate Accessibility in Grammarl…" at bounding box center [300, 154] width 252 height 52
paste textarea "フロントエンド開発とUI/UXデザインの両方に強みがあります。 デザインの意図を理解し、使いやすく美しいUIを実装することが得意です。 ぜひ御社（または御チー…"
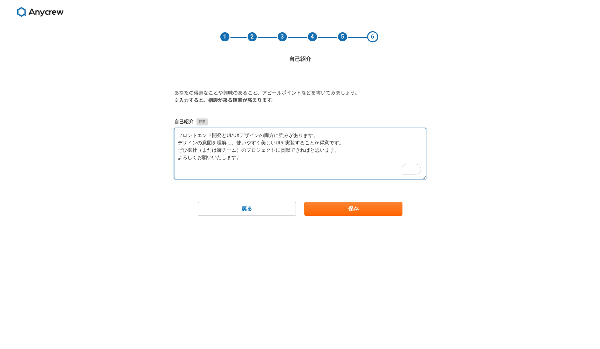
drag, startPoint x: 347, startPoint y: 148, endPoint x: 173, endPoint y: 150, distance: 173.8
click at [173, 150] on section "1 2 3 4 5 6 自己紹介 あなたの得意なことや興味のあること、アピールポイントなどを書いてみましょう。 ※入力すると、相談が来る確率が高まります。 自…" at bounding box center [300, 120] width 266 height 192
type textarea "フロントエンド開発とUI/UXデザインの両方に強みがあります。 デザインの意図を理解し、使いやすく美しいUIを実装することが得意です。 よろしくお願いいたしま…"
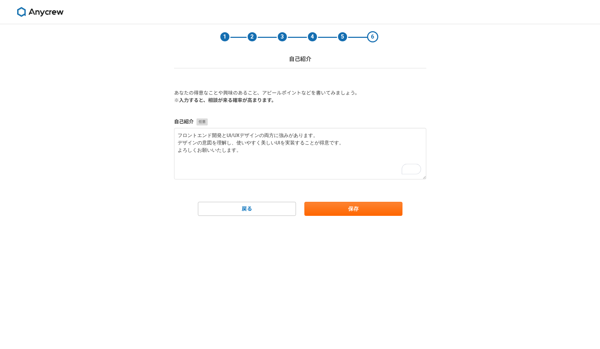
click at [131, 135] on div "1 2 3 4 5 6 自己紹介 あなたの得意なことや興味のあること、アピールポイントなどを書いてみましょう。 ※入力すると、相談が来る確率が高まります。 自…" at bounding box center [300, 186] width 600 height 325
click at [319, 206] on button "保存" at bounding box center [354, 209] width 98 height 14
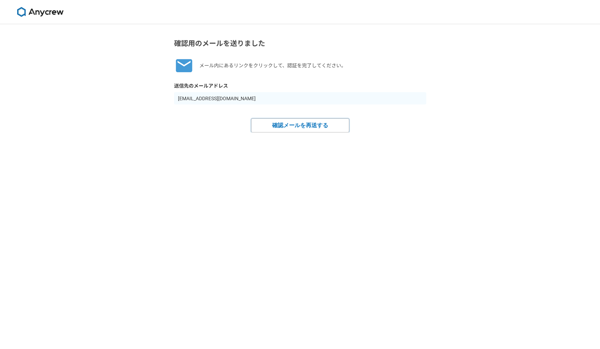
drag, startPoint x: 314, startPoint y: 125, endPoint x: 385, endPoint y: 42, distance: 108.6
click at [383, 44] on div "確認用のメールを送りました メール内にあるリンクをクリックして、認証を完了してください。 送信先のメールアドレス [EMAIL_ADDRESS][DOMAIN…" at bounding box center [300, 85] width 252 height 94
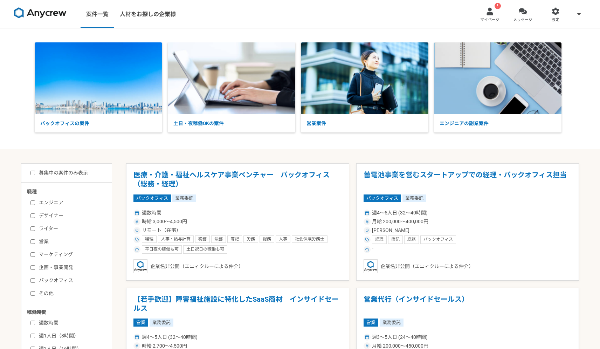
click at [40, 203] on label "エンジニア" at bounding box center [70, 202] width 81 height 7
click at [35, 203] on input "エンジニア" at bounding box center [32, 202] width 5 height 5
checkbox input "true"
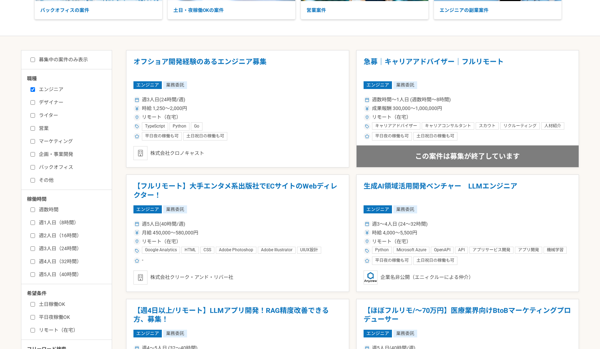
scroll to position [115, 0]
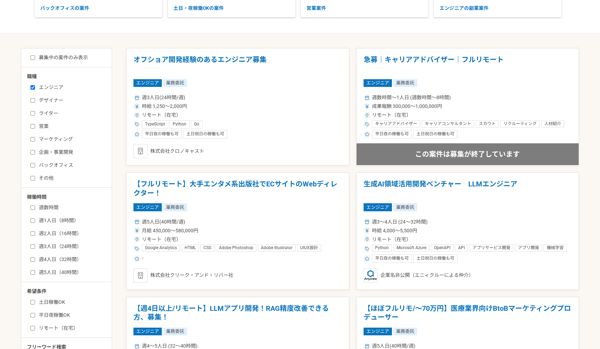
click at [42, 259] on label "週4人日（32時間）" at bounding box center [70, 259] width 81 height 7
click at [35, 259] on input "週4人日（32時間）" at bounding box center [32, 259] width 5 height 5
checkbox input "true"
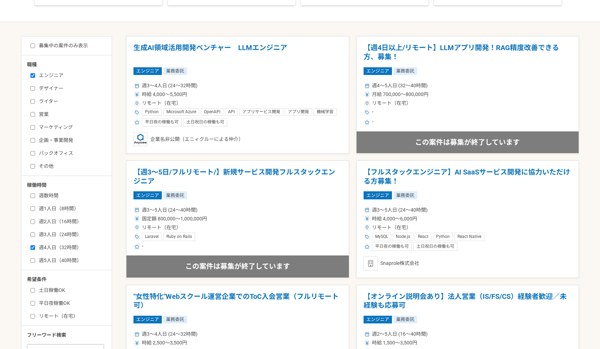
scroll to position [255, 0]
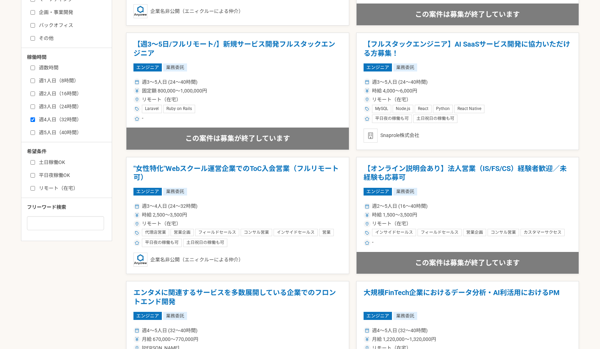
click at [47, 185] on label "リモート（在宅）" at bounding box center [70, 188] width 81 height 7
click at [35, 186] on input "リモート（在宅）" at bounding box center [32, 188] width 5 height 5
checkbox input "true"
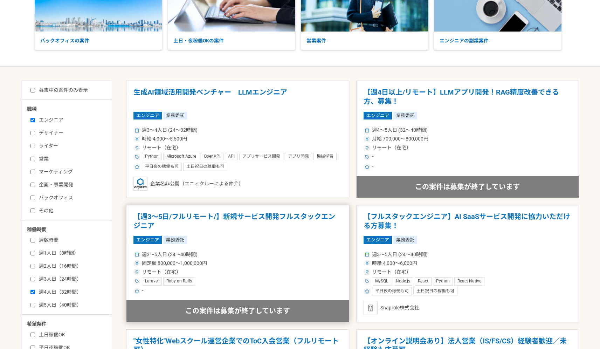
scroll to position [142, 0]
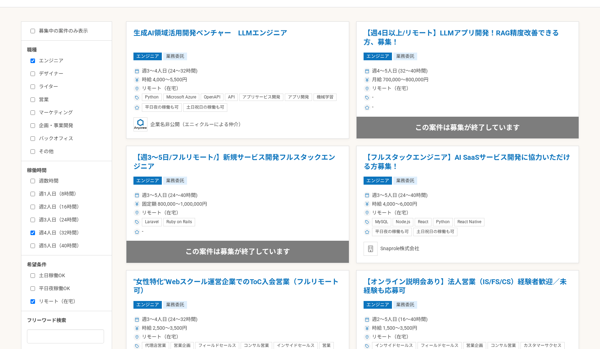
click at [63, 286] on label "平日夜稼働OK" at bounding box center [70, 288] width 81 height 7
click at [35, 286] on input "平日夜稼働OK" at bounding box center [32, 288] width 5 height 5
checkbox input "true"
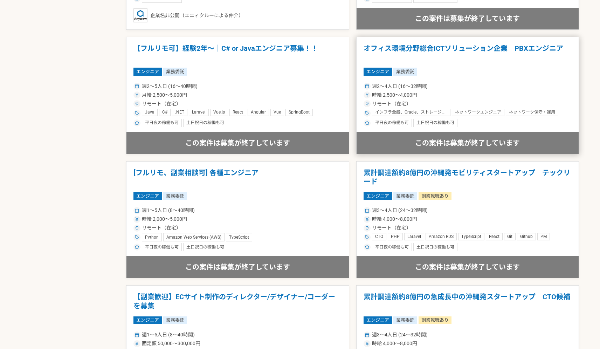
scroll to position [500, 0]
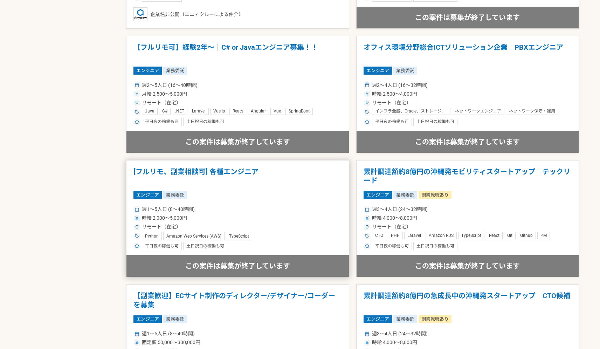
click at [297, 177] on h1 "[フルリモ、副業相談可] 各種エンジニア" at bounding box center [238, 177] width 209 height 18
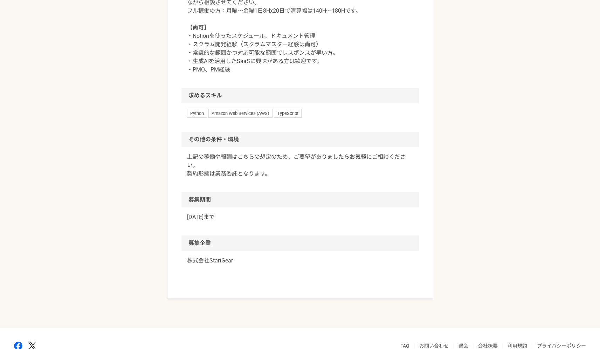
scroll to position [623, 0]
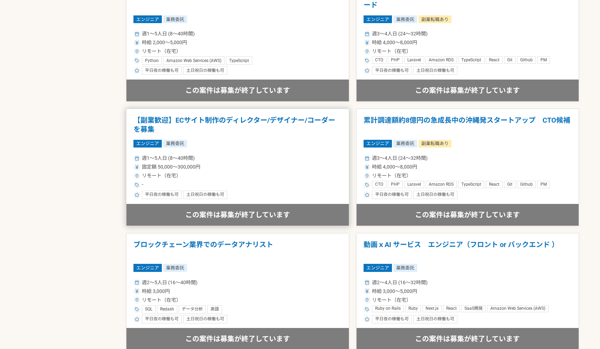
scroll to position [677, 0]
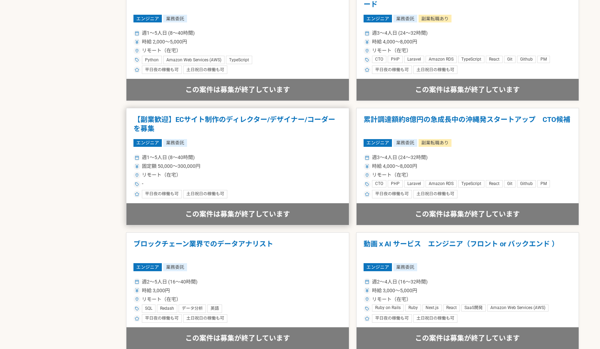
click at [255, 152] on div "週1〜5人日 (8〜40時間) 固定額 50,000〜300,000円 リモート（在宅） - 平日夜の稼働も可 土日祝日の稼働も可" at bounding box center [238, 175] width 209 height 46
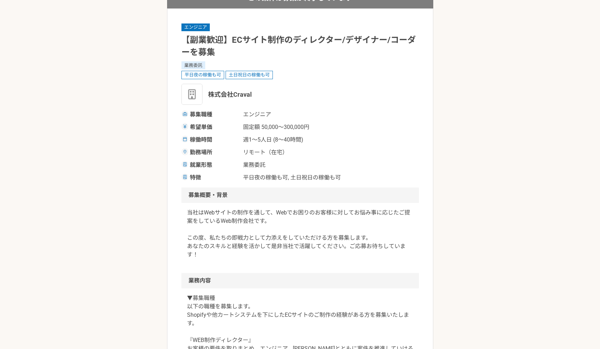
scroll to position [55, 0]
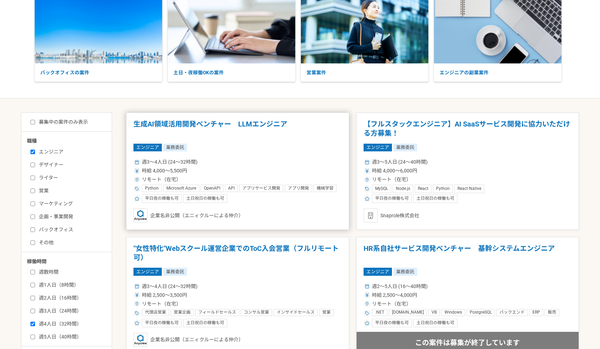
scroll to position [52, 0]
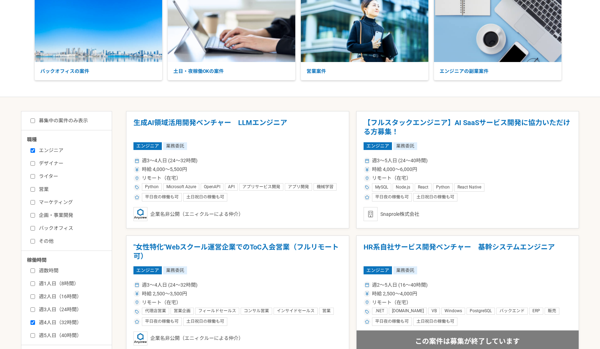
click at [33, 121] on input "募集中の案件のみ表示" at bounding box center [32, 120] width 5 height 5
checkbox input "true"
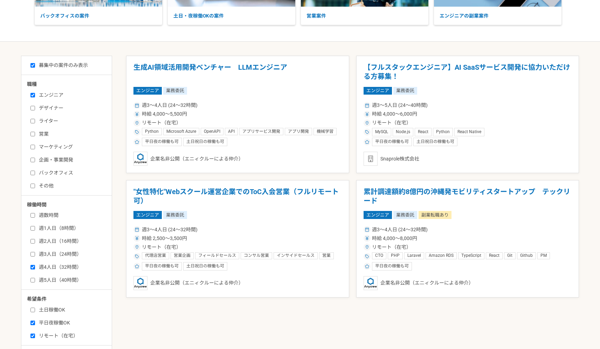
scroll to position [151, 0]
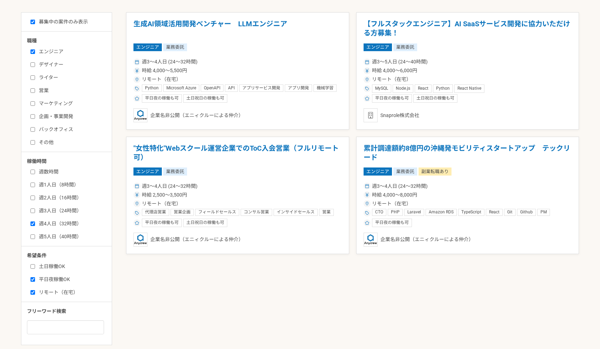
click at [36, 237] on label "週5人日（40時間）" at bounding box center [70, 236] width 81 height 7
click at [35, 237] on input "週5人日（40時間）" at bounding box center [32, 236] width 5 height 5
checkbox input "true"
click at [35, 213] on label "週3人日（24時間）" at bounding box center [70, 210] width 81 height 7
click at [35, 213] on input "週3人日（24時間）" at bounding box center [32, 211] width 5 height 5
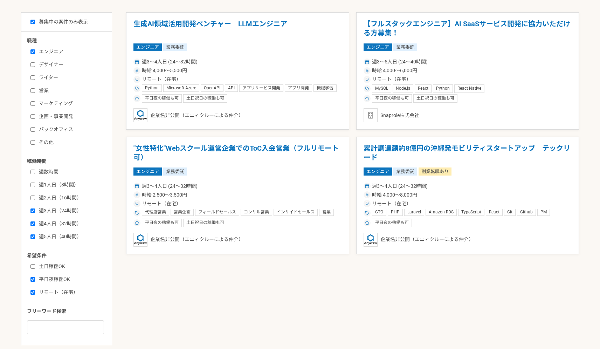
checkbox input "true"
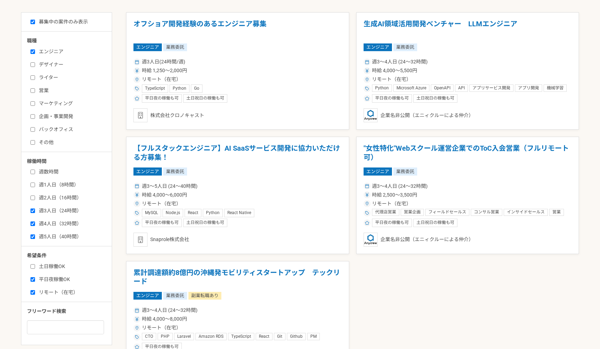
click at [35, 200] on label "週2人日（16時間）" at bounding box center [70, 197] width 81 height 7
click at [35, 200] on input "週2人日（16時間）" at bounding box center [32, 198] width 5 height 5
checkbox input "true"
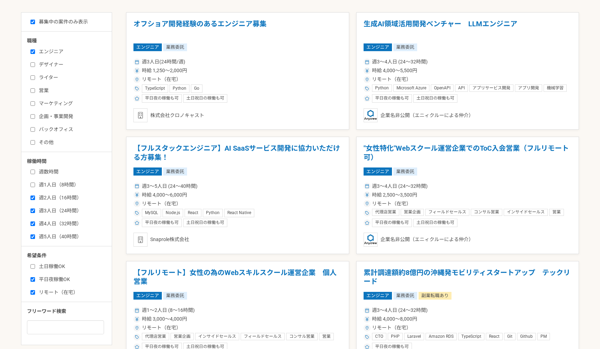
click at [33, 183] on input "週1人日（8時間）" at bounding box center [32, 185] width 5 height 5
checkbox input "true"
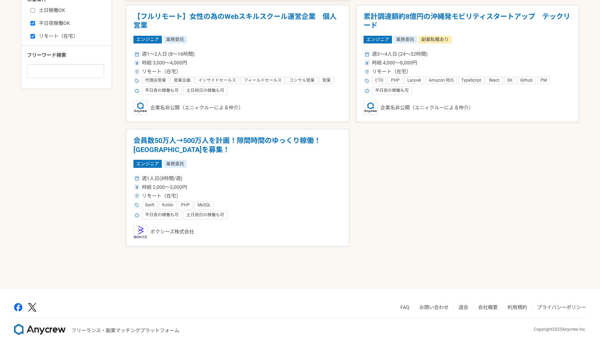
scroll to position [78, 0]
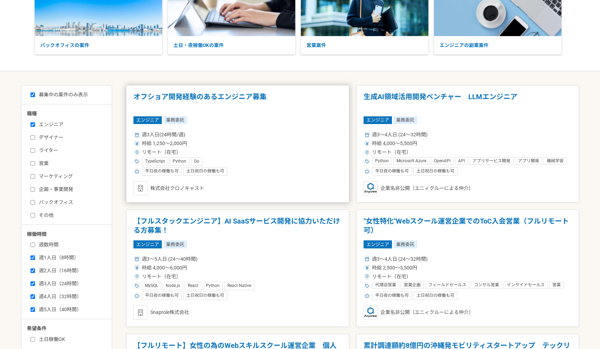
click at [261, 117] on div "エンジニア 業務委託" at bounding box center [238, 120] width 209 height 8
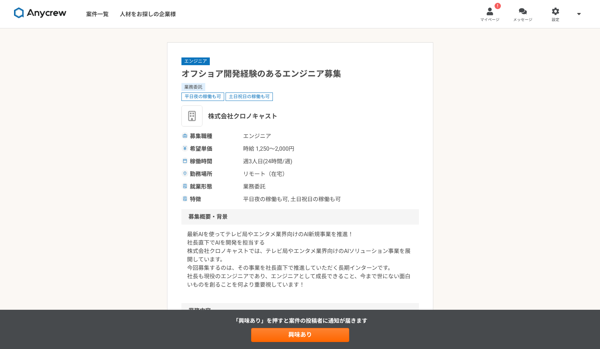
click at [482, 15] on link "! マイページ" at bounding box center [490, 14] width 33 height 28
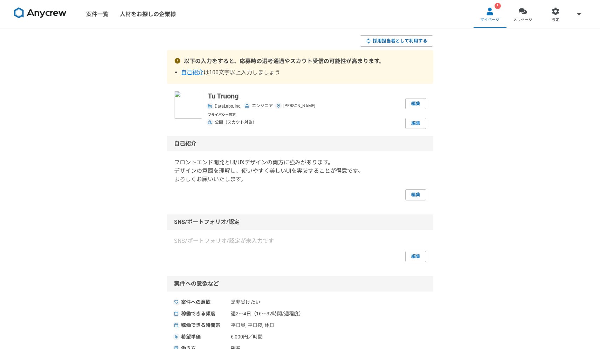
click at [27, 9] on img at bounding box center [40, 12] width 53 height 11
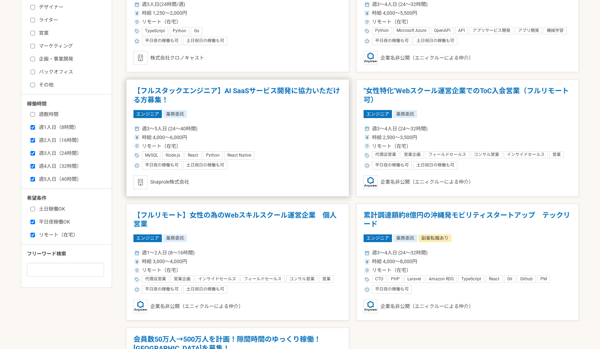
scroll to position [212, 0]
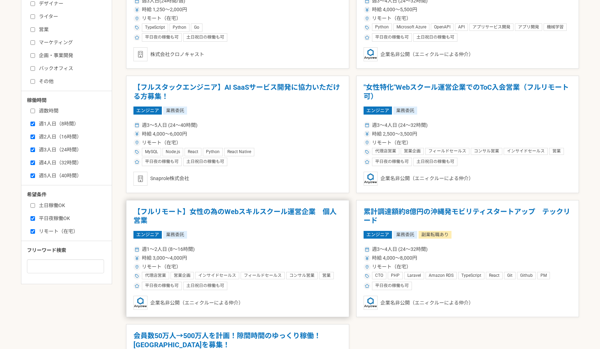
click at [233, 220] on h1 "【フルリモート】女性の為のWebスキルスクール運営企業　個人営業" at bounding box center [238, 216] width 209 height 18
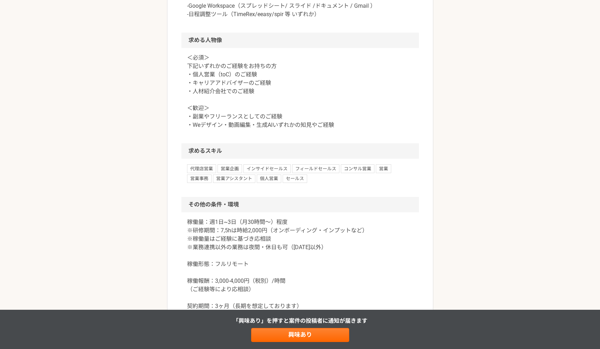
scroll to position [600, 0]
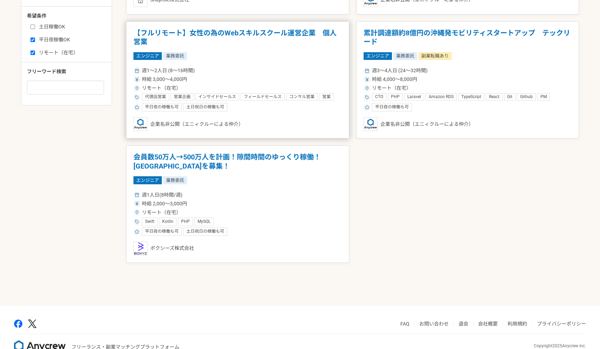
scroll to position [391, 0]
click at [255, 196] on div "週1人日(8時間/週)" at bounding box center [238, 194] width 209 height 7
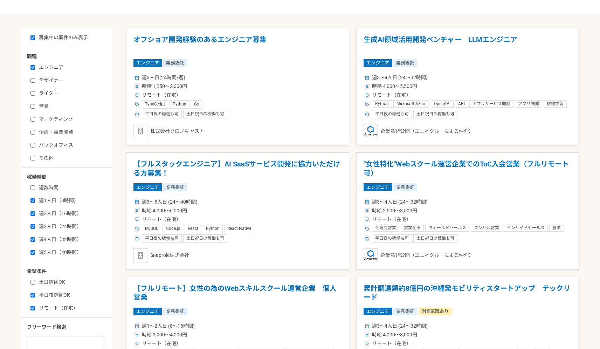
scroll to position [150, 0]
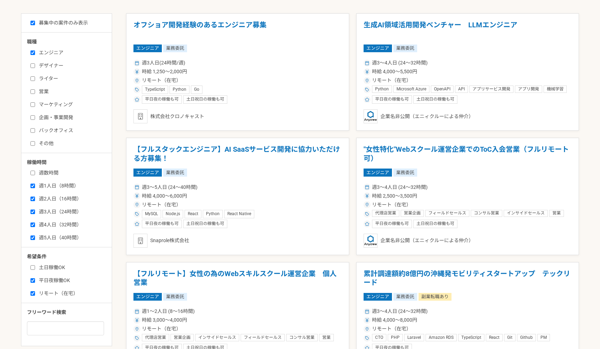
click at [34, 184] on input "週1人日（8時間）" at bounding box center [32, 186] width 5 height 5
checkbox input "false"
click at [34, 194] on div "週数時間 週1人日（8時間） 週2人日（16時間） 週3人日（24時間） 週4人日（32時間） 週5人日（40時間）" at bounding box center [69, 204] width 84 height 74
click at [34, 196] on label "週2人日（16時間）" at bounding box center [70, 198] width 81 height 7
click at [34, 197] on input "週2人日（16時間）" at bounding box center [32, 199] width 5 height 5
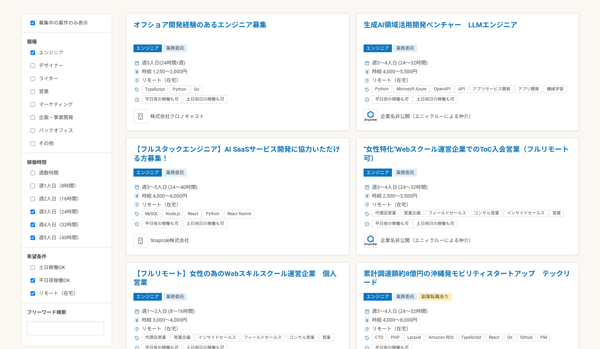
checkbox input "false"
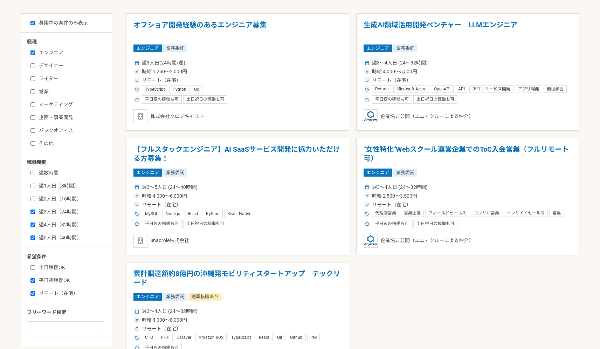
click at [35, 212] on label "週3人日（24時間）" at bounding box center [70, 211] width 81 height 7
click at [35, 212] on input "週3人日（24時間）" at bounding box center [32, 212] width 5 height 5
checkbox input "false"
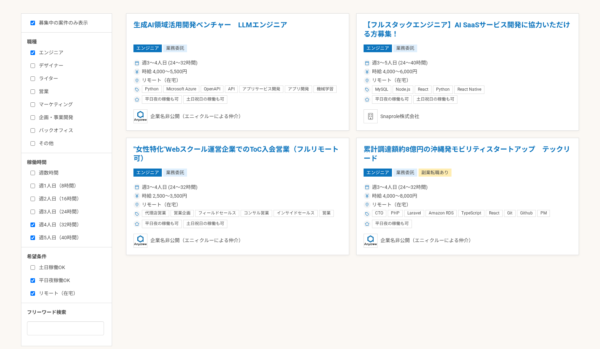
click at [37, 227] on label "週4人日（32時間）" at bounding box center [70, 224] width 81 height 7
click at [35, 227] on input "週4人日（32時間）" at bounding box center [32, 225] width 5 height 5
checkbox input "false"
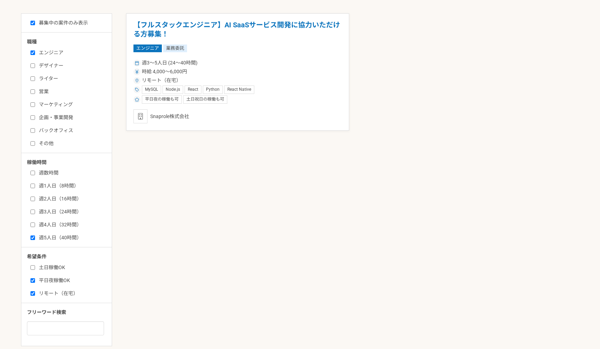
click at [39, 240] on label "週5人日（40時間）" at bounding box center [70, 237] width 81 height 7
click at [35, 240] on input "週5人日（40時間）" at bounding box center [32, 237] width 5 height 5
checkbox input "false"
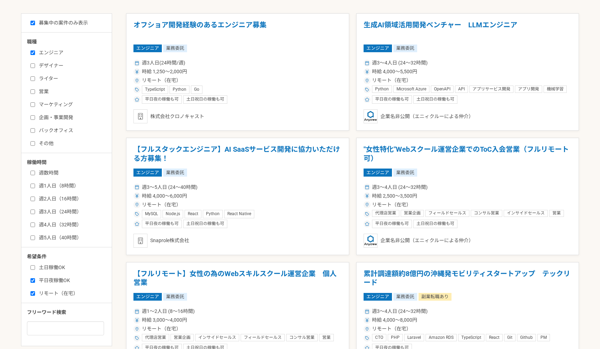
click at [43, 278] on label "平日夜稼働OK" at bounding box center [70, 280] width 81 height 7
click at [35, 278] on input "平日夜稼働OK" at bounding box center [32, 280] width 5 height 5
checkbox input "false"
